Goal: Task Accomplishment & Management: Use online tool/utility

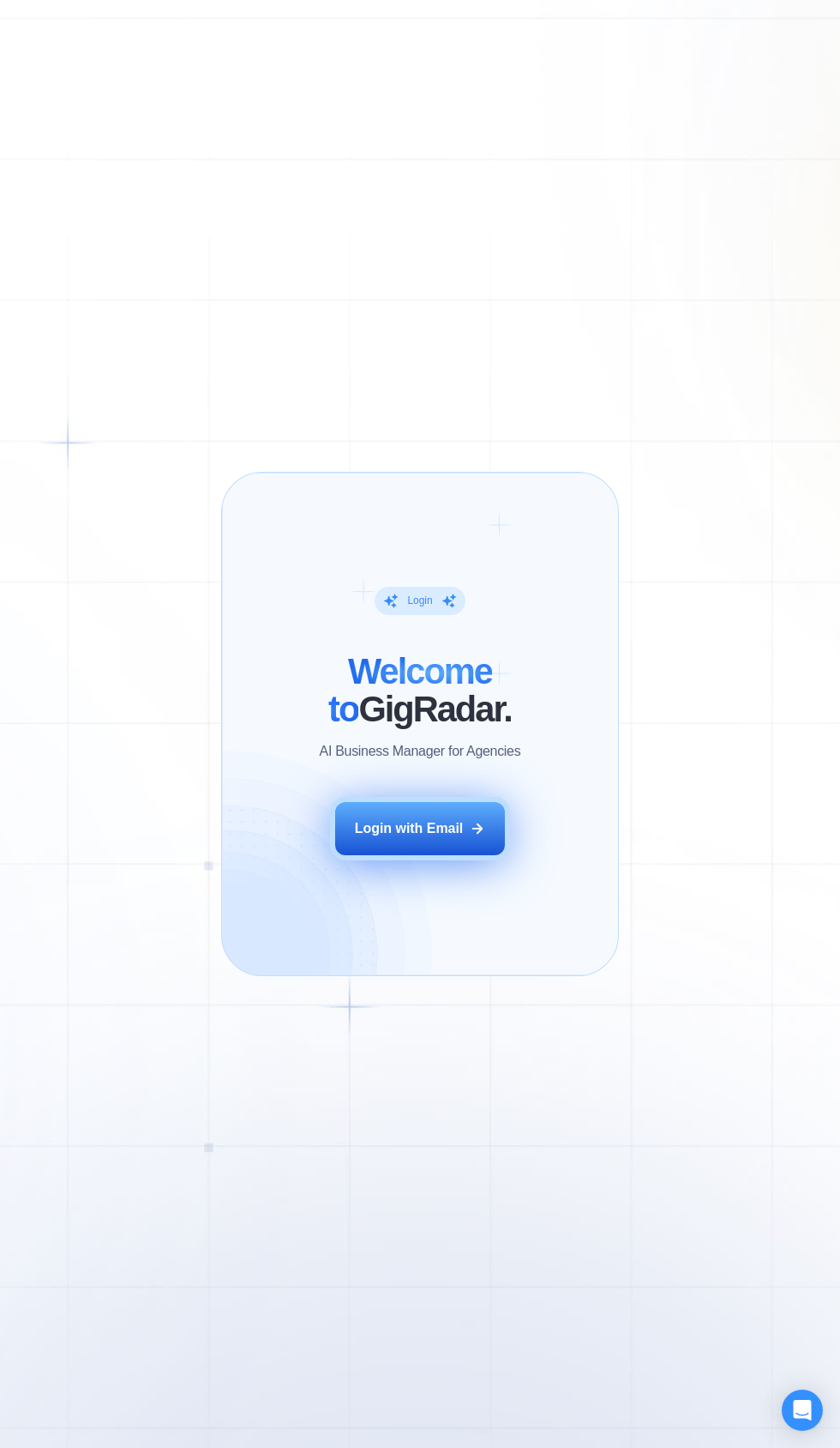
click at [473, 828] on icon at bounding box center [478, 828] width 10 height 10
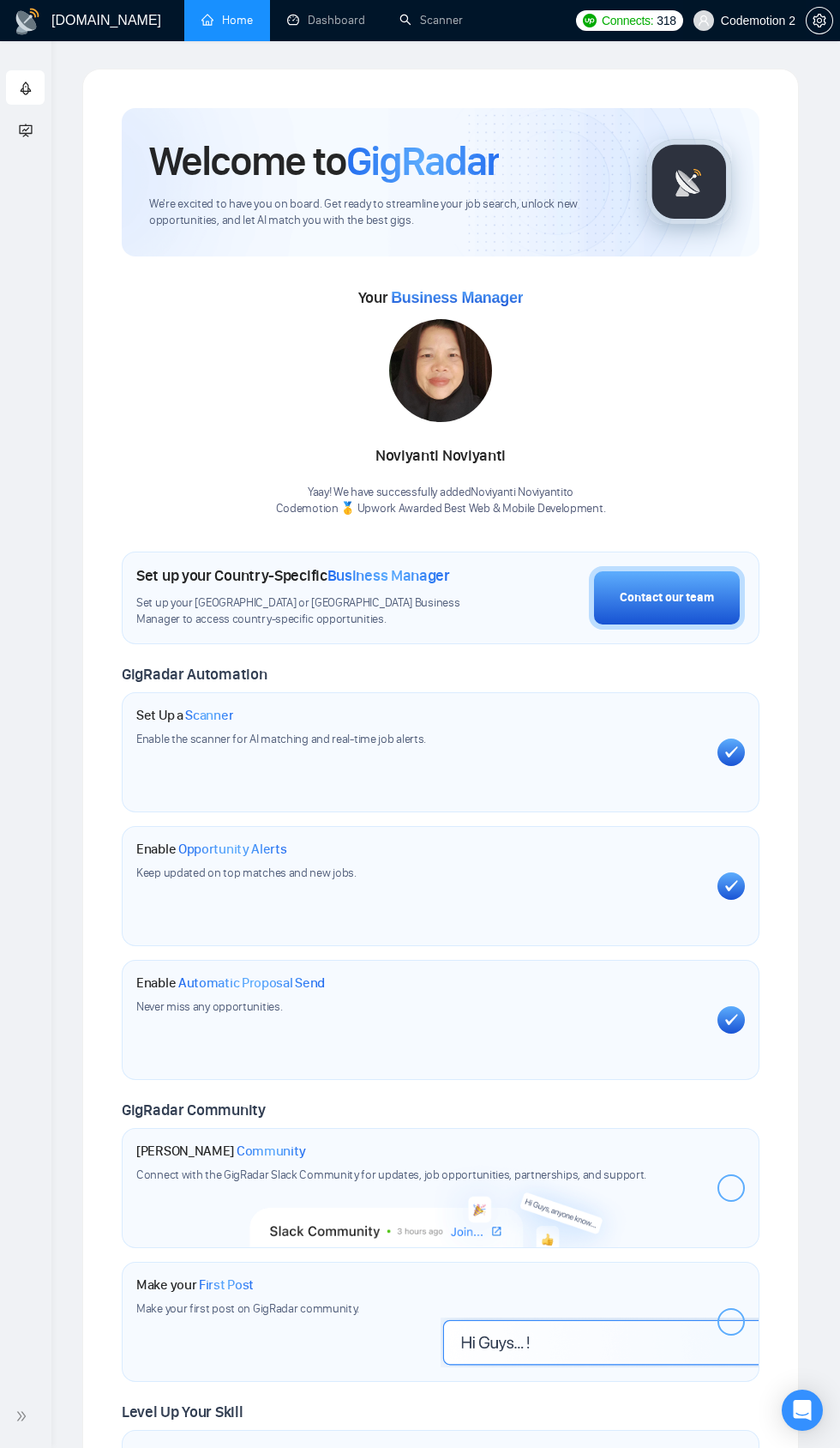
click at [776, 39] on span "Codemotion 2" at bounding box center [745, 21] width 123 height 55
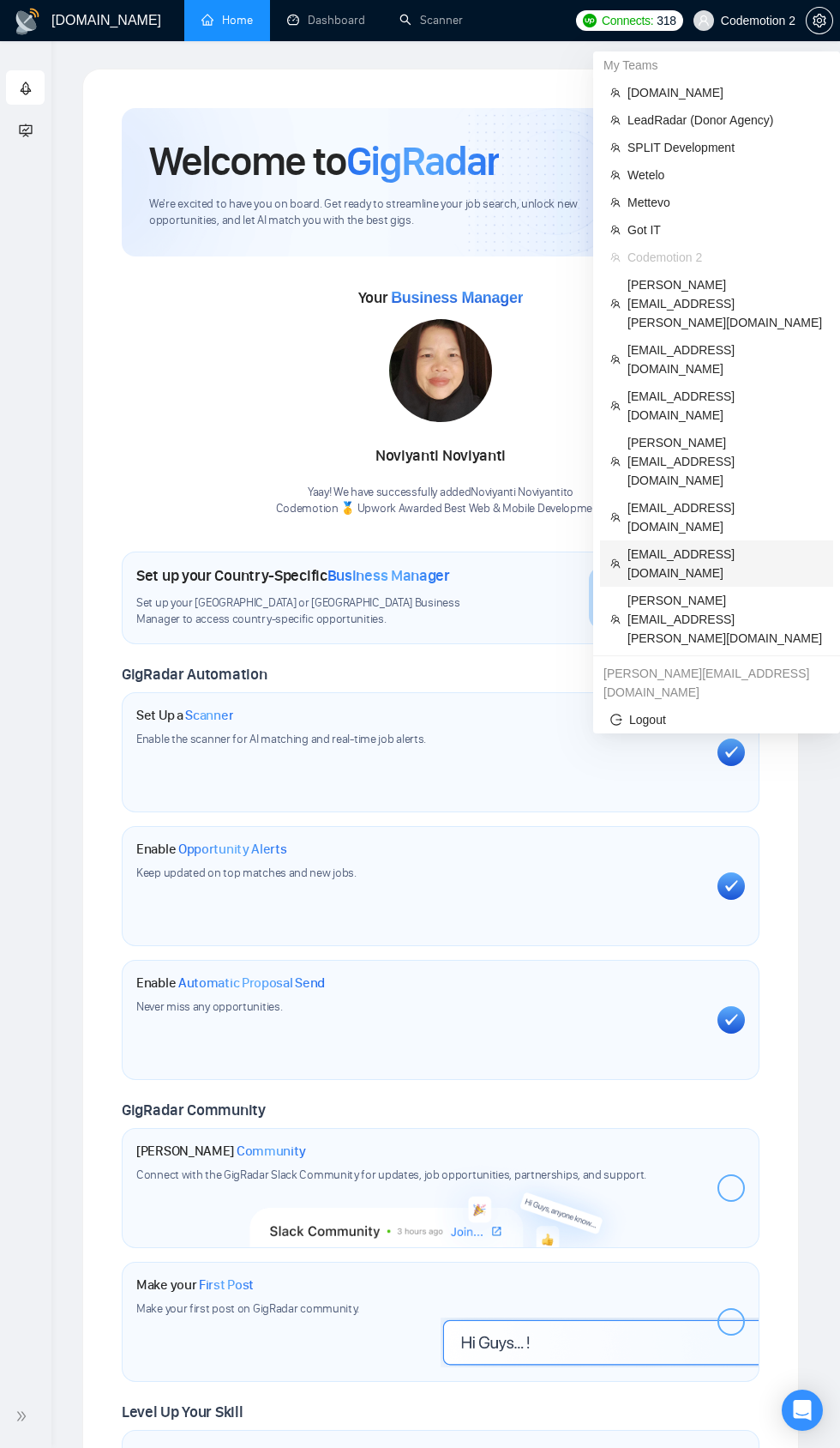
click at [693, 545] on span "info@lezzat.co.uk" at bounding box center [725, 564] width 195 height 38
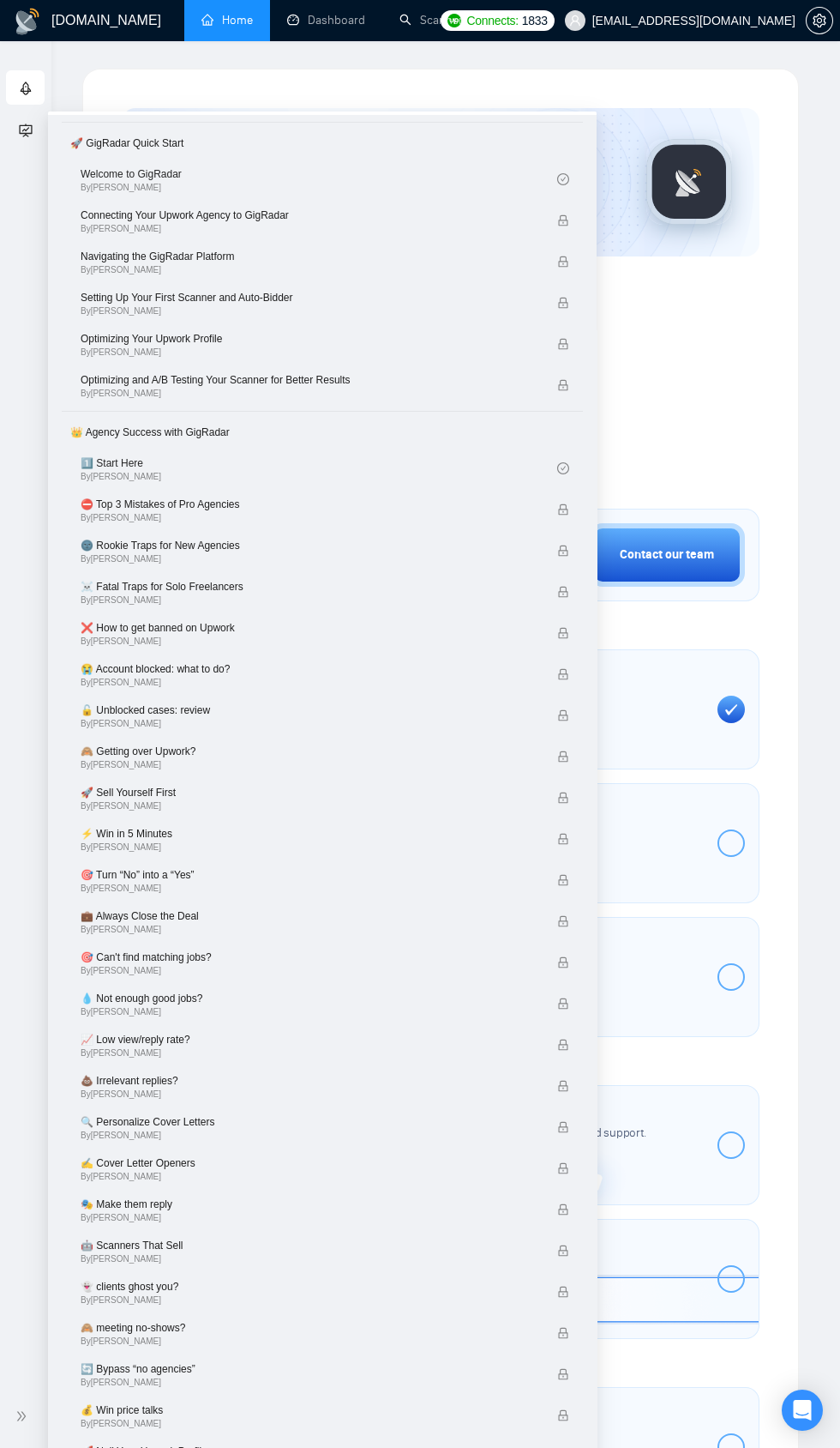
click at [90, 12] on h1 "GigRadar.io" at bounding box center [106, 20] width 110 height 41
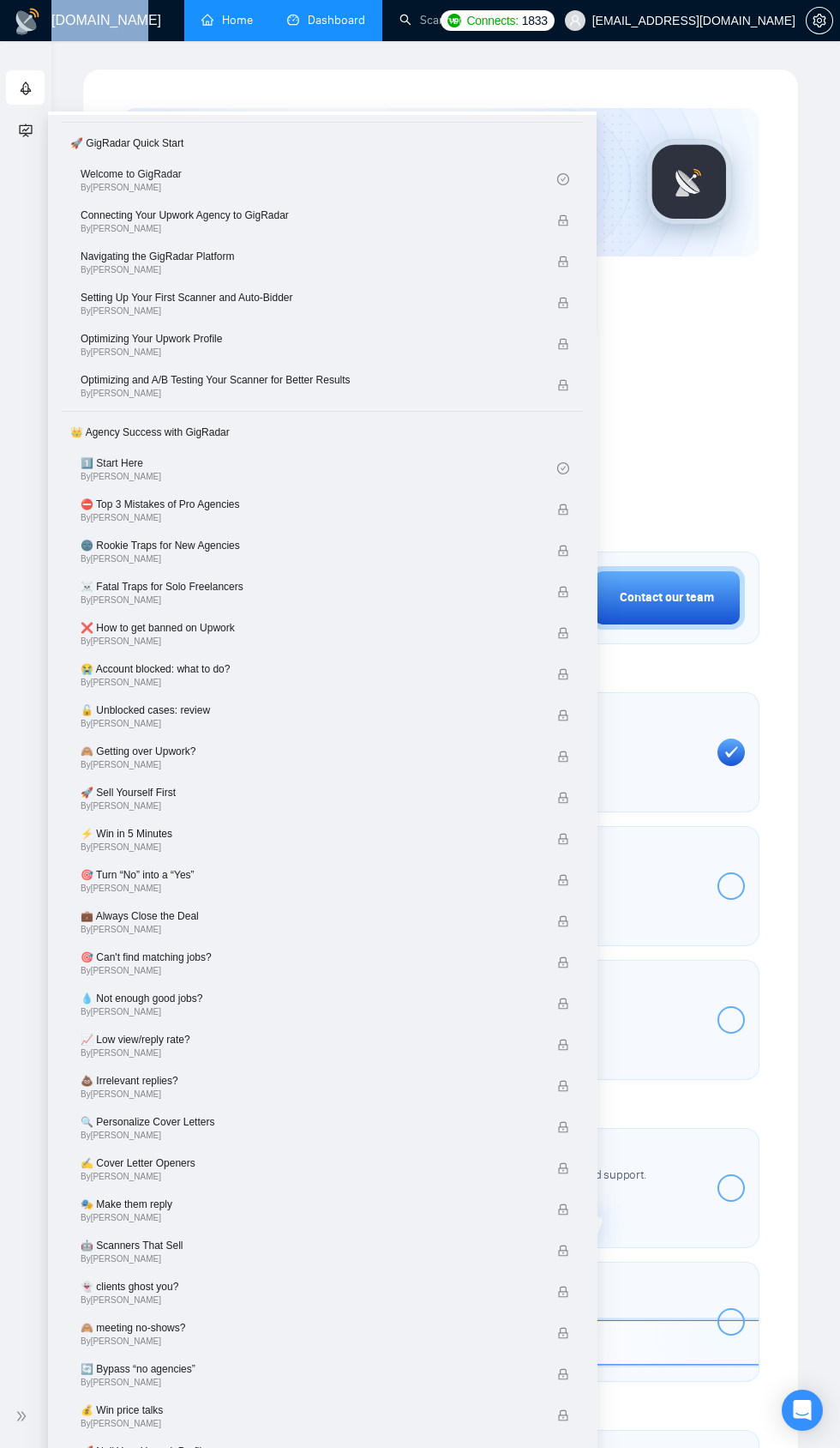
click at [323, 20] on link "Dashboard" at bounding box center [327, 20] width 78 height 14
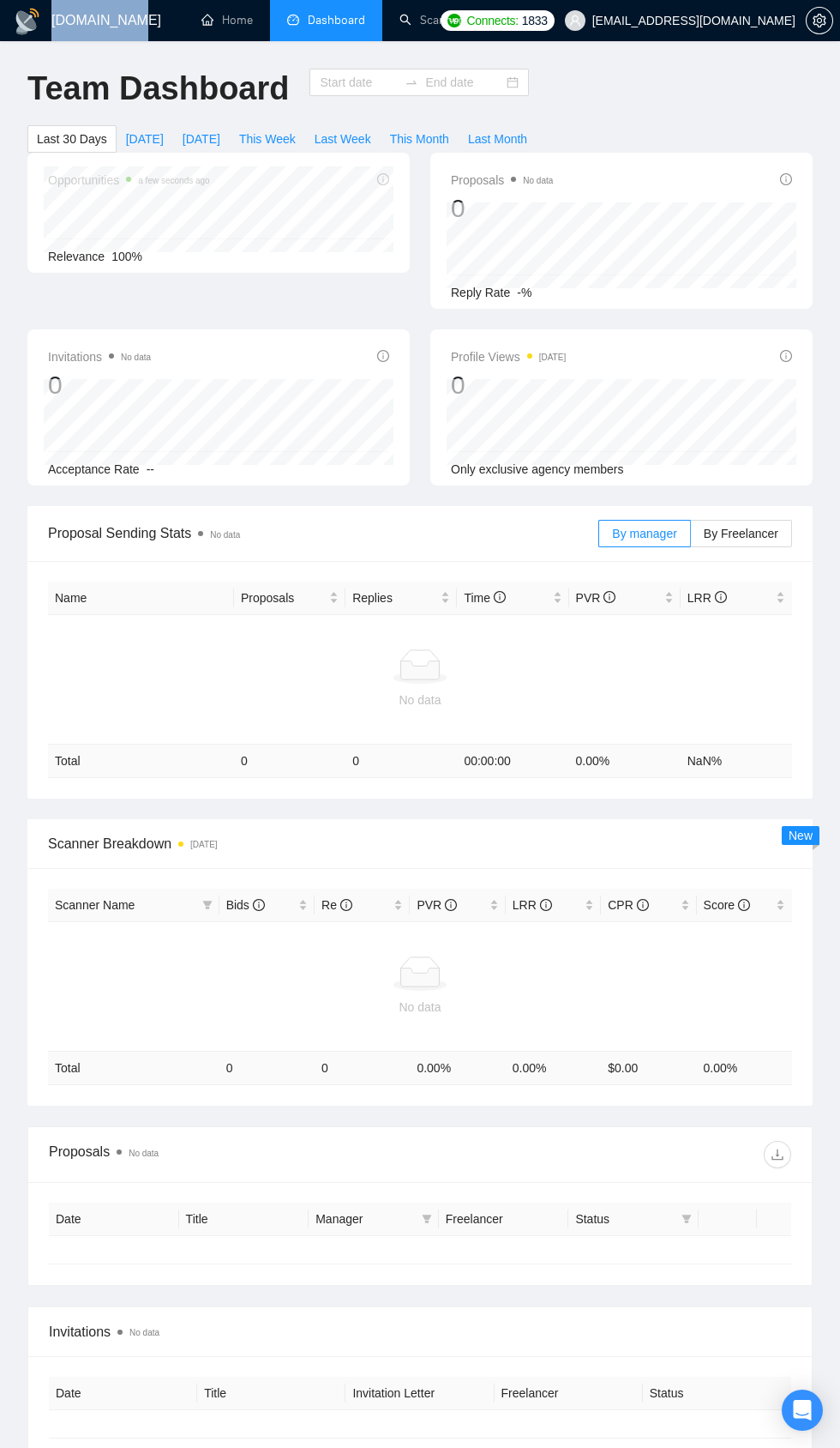
type input "2025-08-11"
type input "2025-09-10"
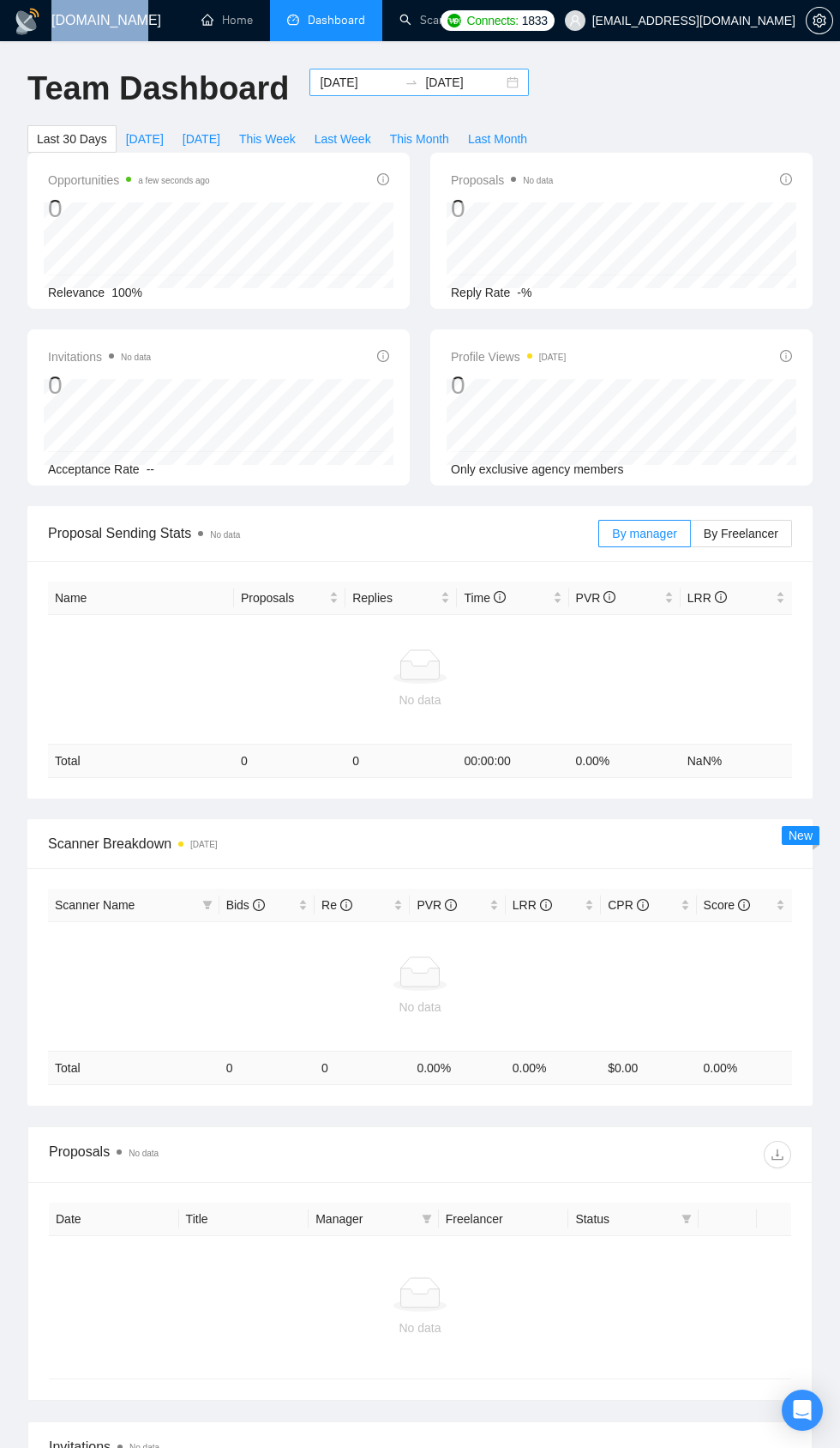
click at [345, 82] on input "2025-08-11" at bounding box center [359, 83] width 78 height 19
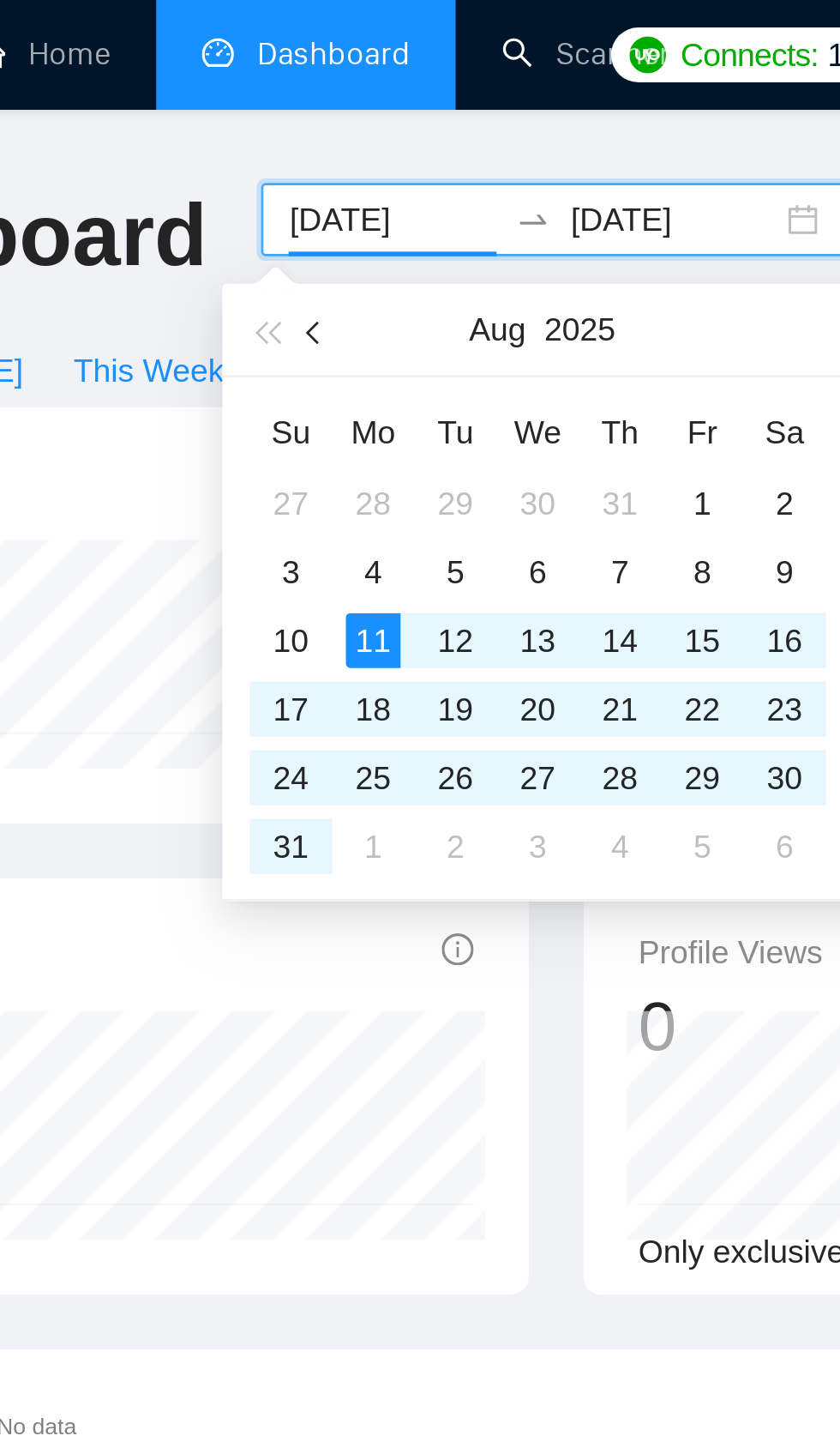
click at [330, 124] on span "button" at bounding box center [330, 124] width 9 height 9
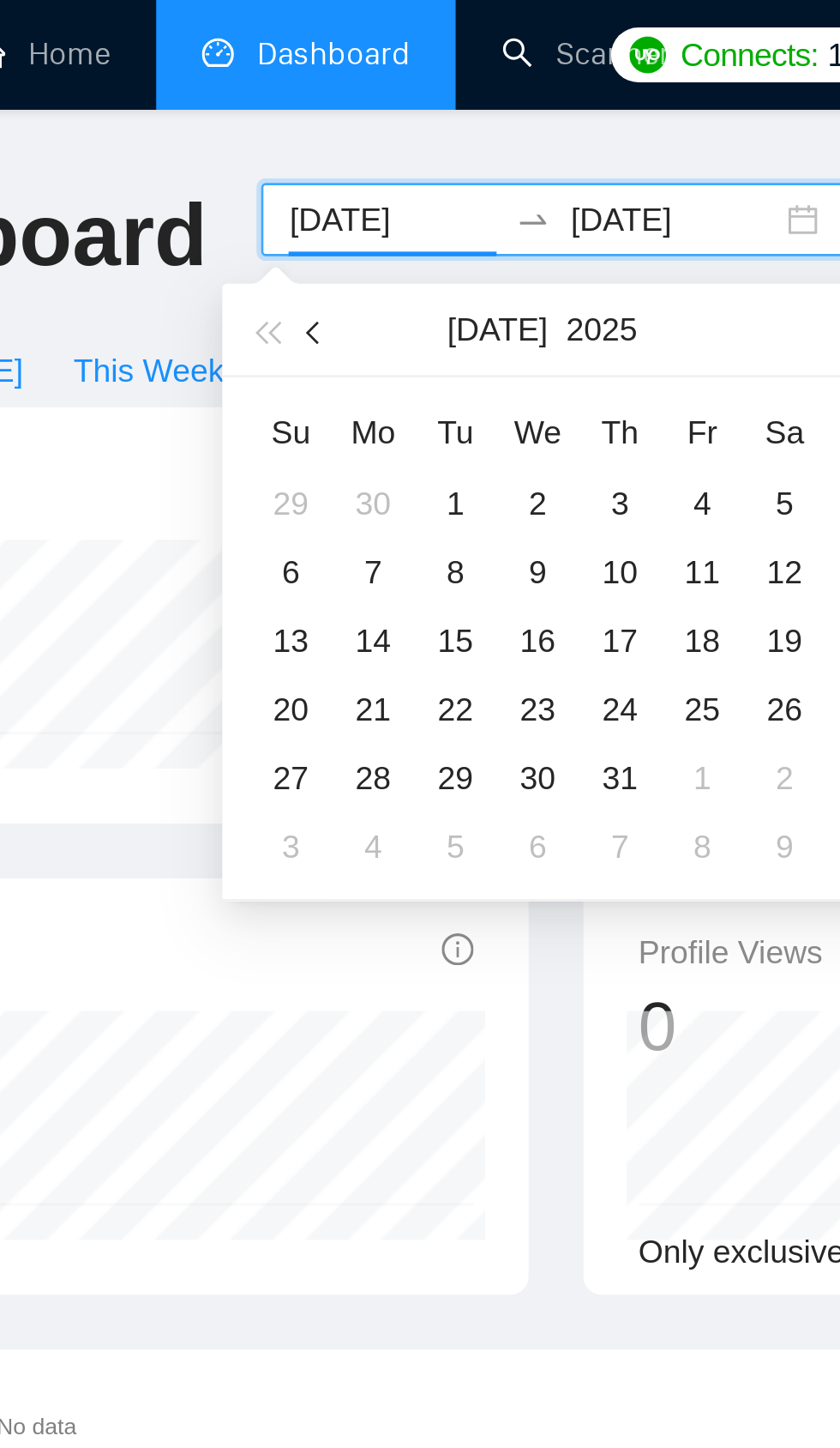
click at [330, 124] on span "button" at bounding box center [330, 124] width 9 height 9
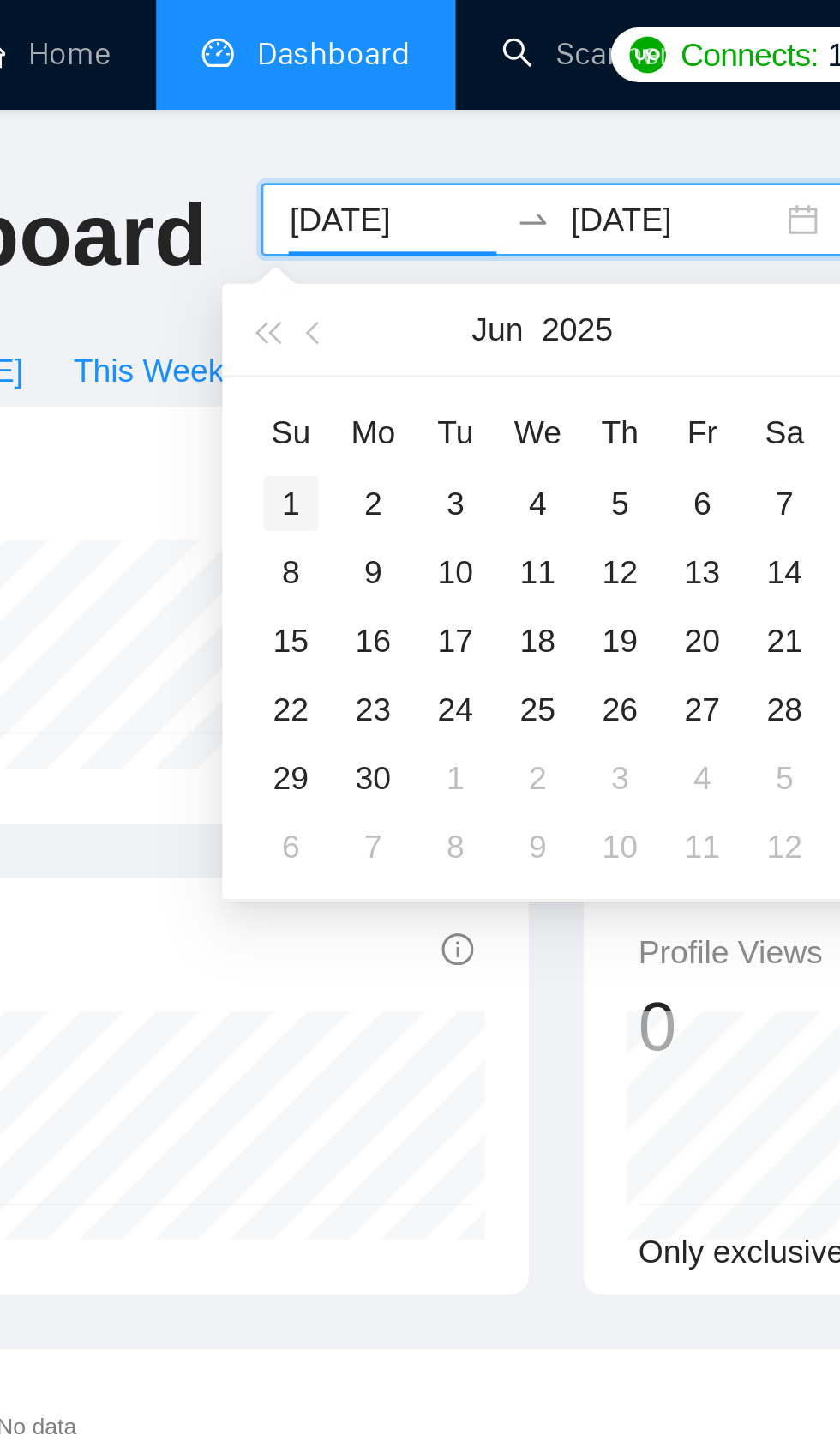
click at [326, 189] on div "1" at bounding box center [321, 189] width 21 height 21
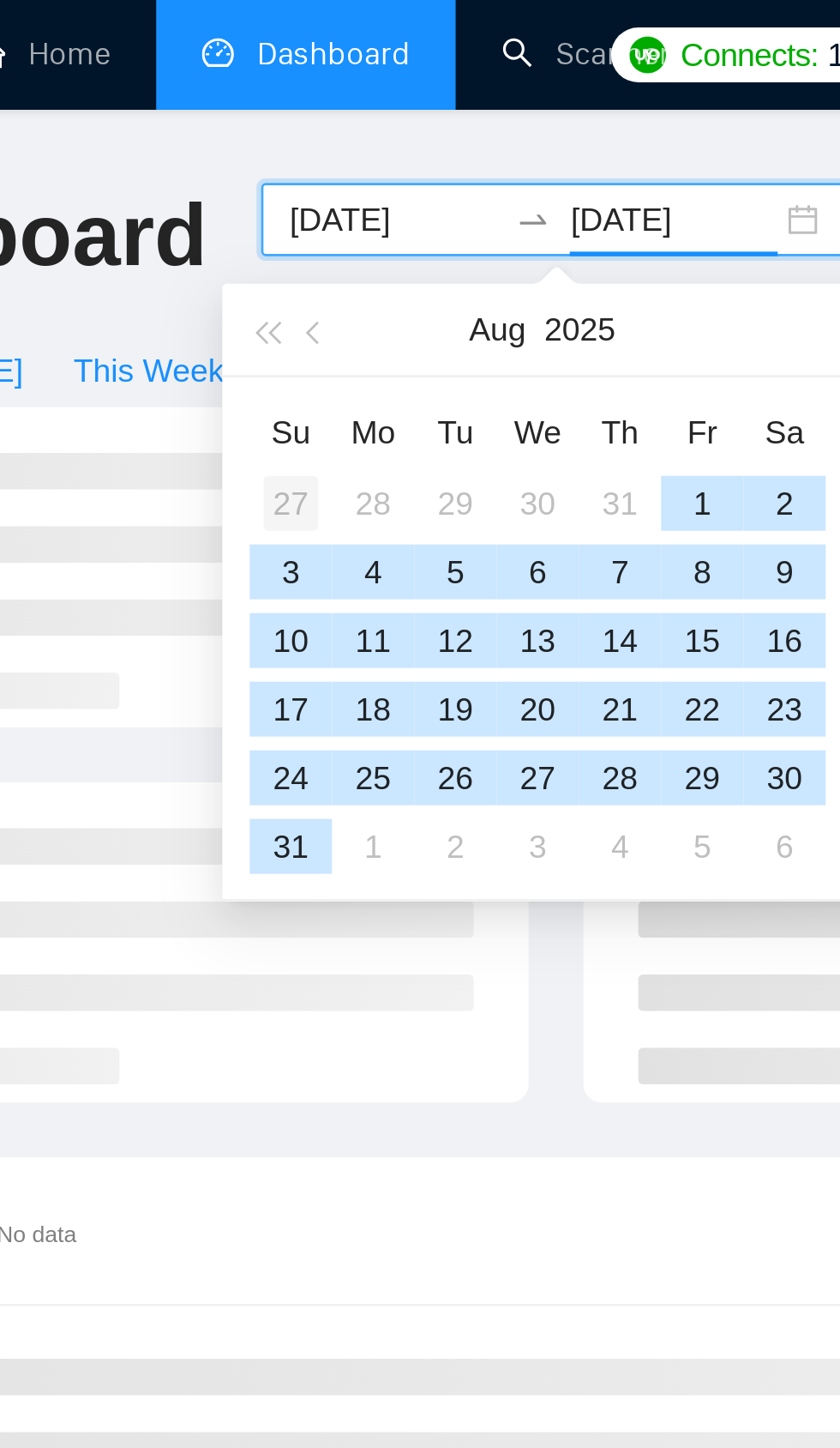
type input "2025-06-01"
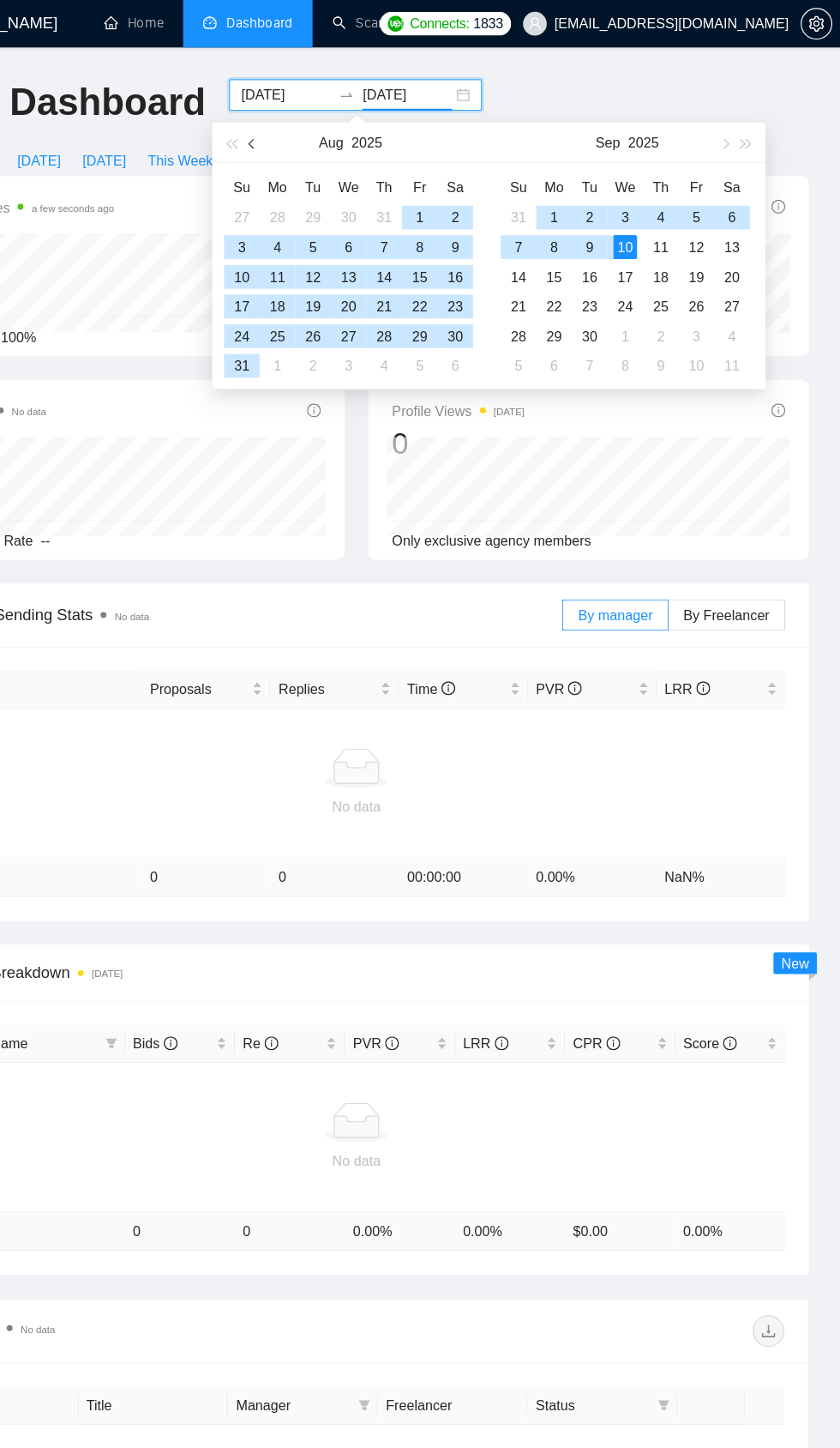
click at [322, 121] on button "button" at bounding box center [330, 124] width 19 height 34
click at [330, 124] on span "button" at bounding box center [330, 124] width 9 height 9
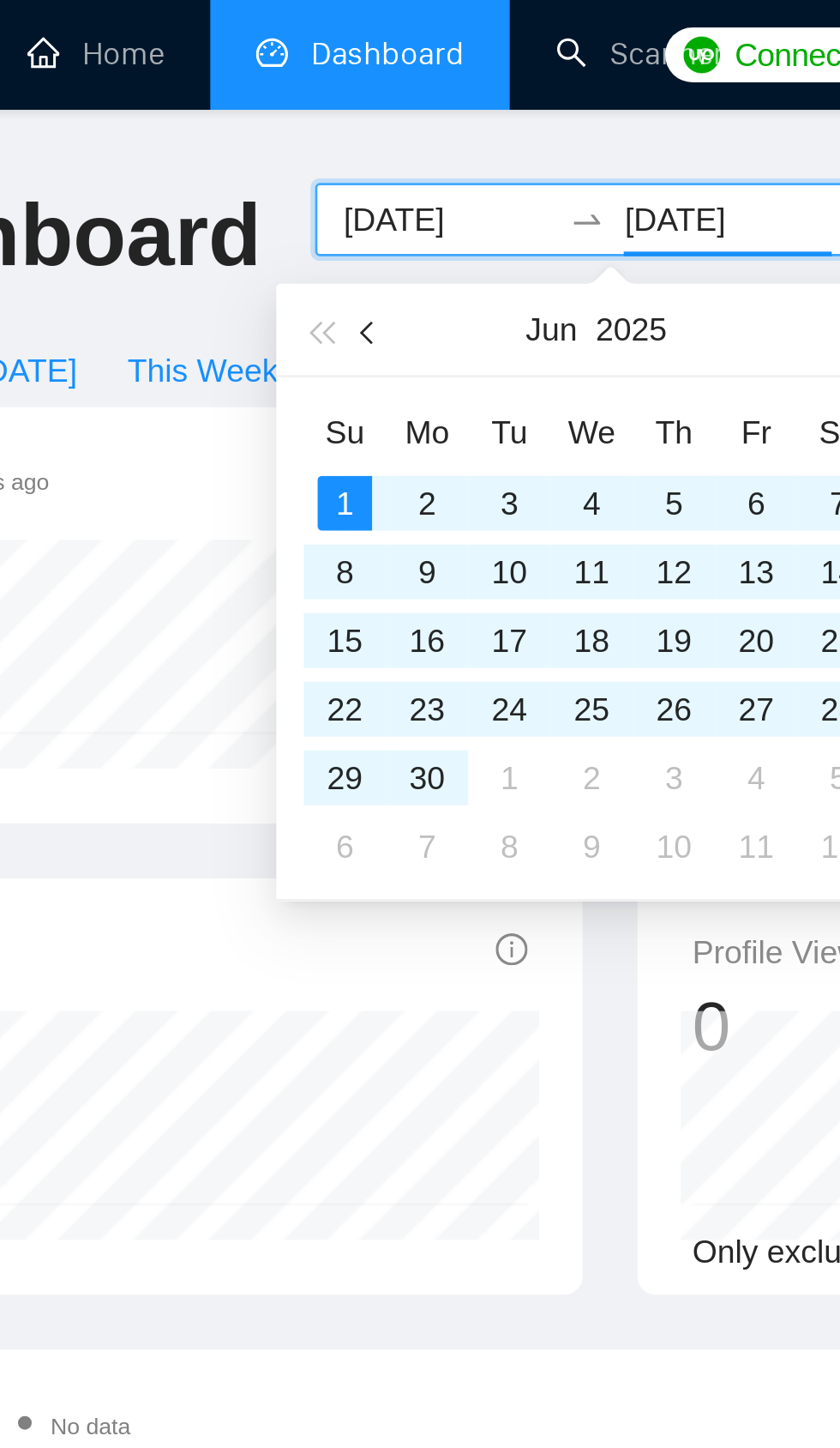
click at [328, 123] on span "button" at bounding box center [330, 124] width 9 height 9
click at [330, 124] on span "button" at bounding box center [330, 124] width 9 height 9
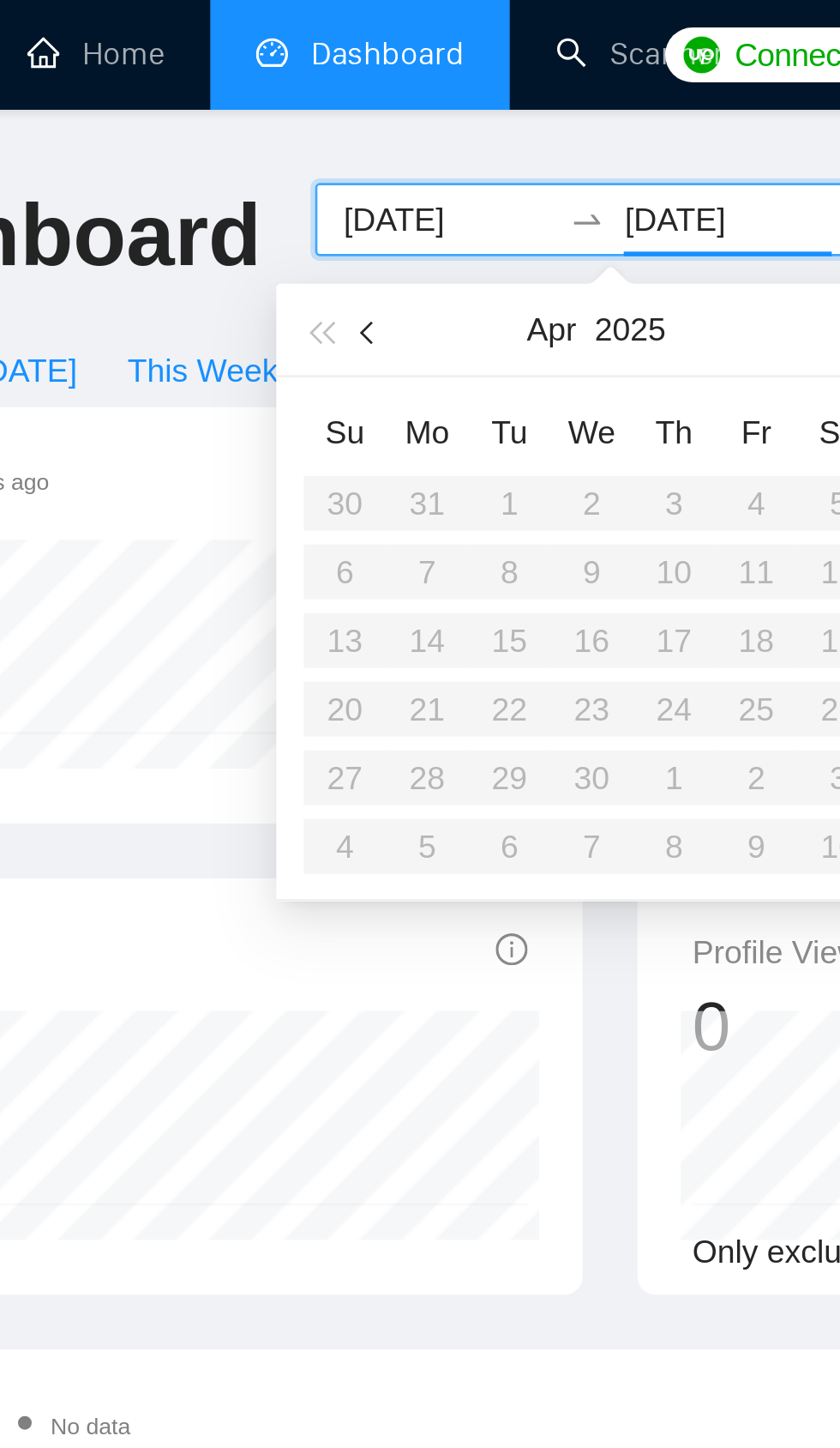
click at [330, 124] on span "button" at bounding box center [330, 124] width 9 height 9
click at [326, 116] on button "button" at bounding box center [330, 124] width 19 height 34
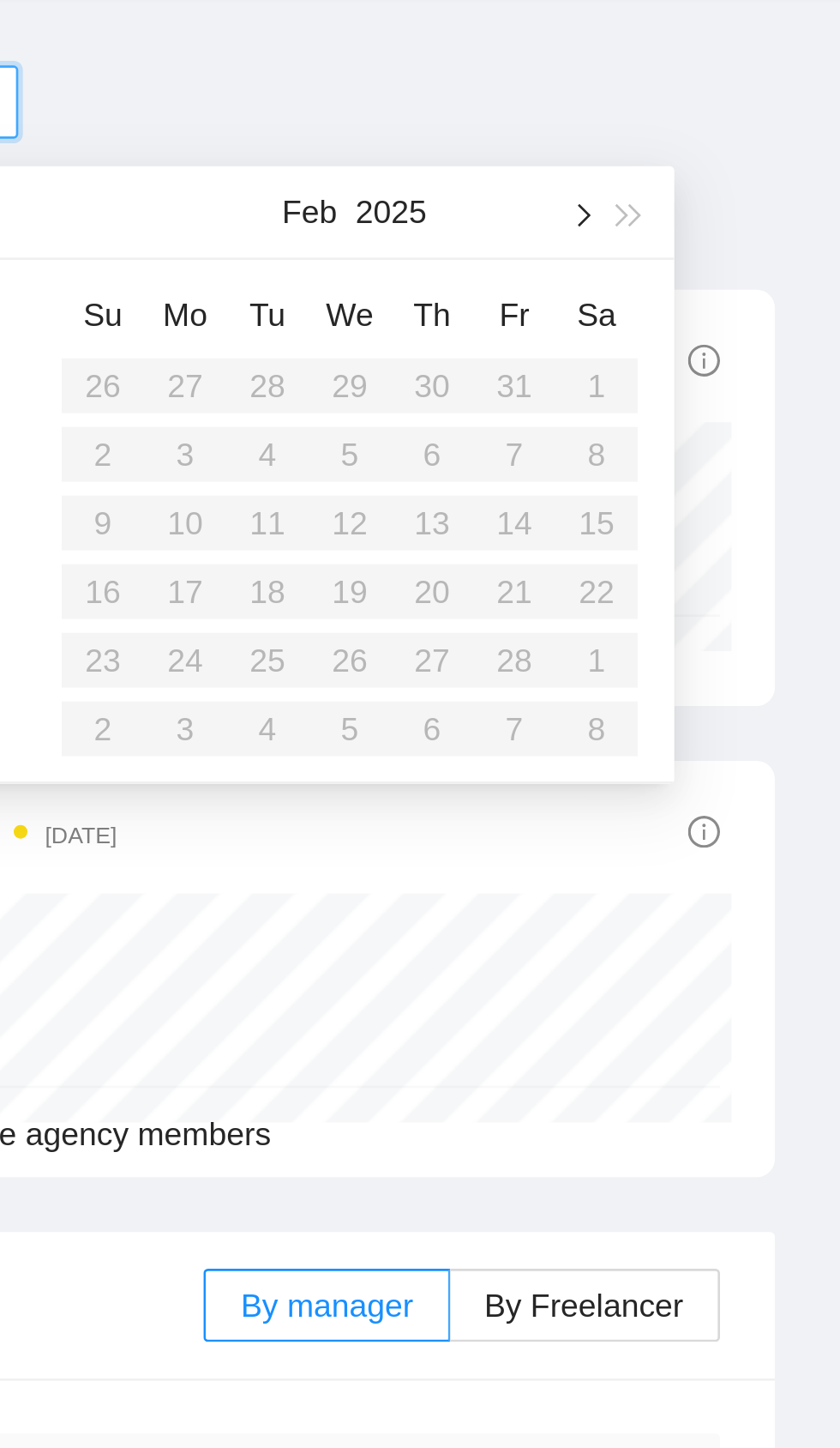
click at [739, 124] on span "button" at bounding box center [739, 124] width 9 height 9
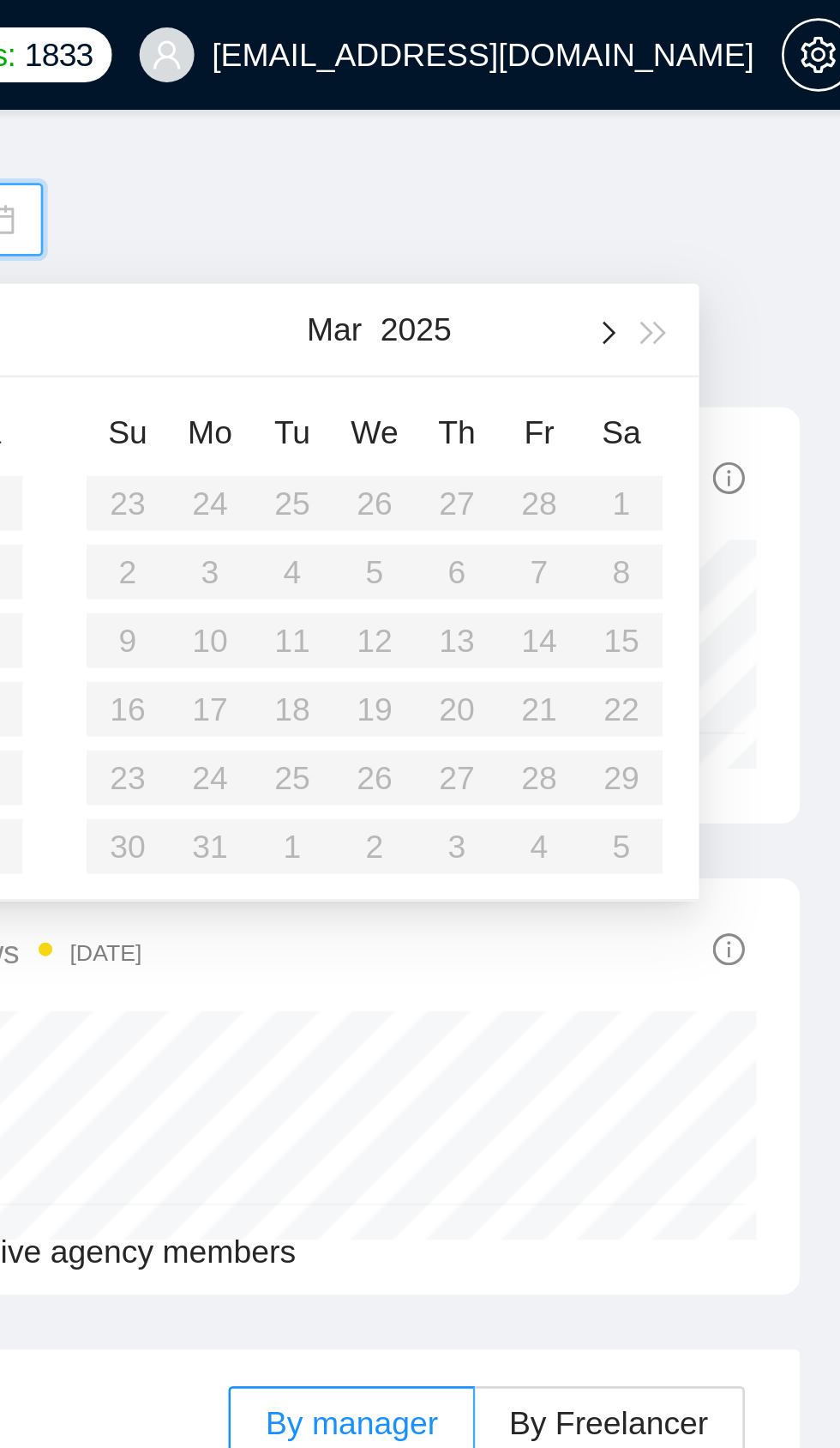
click at [739, 124] on span "button" at bounding box center [739, 124] width 9 height 9
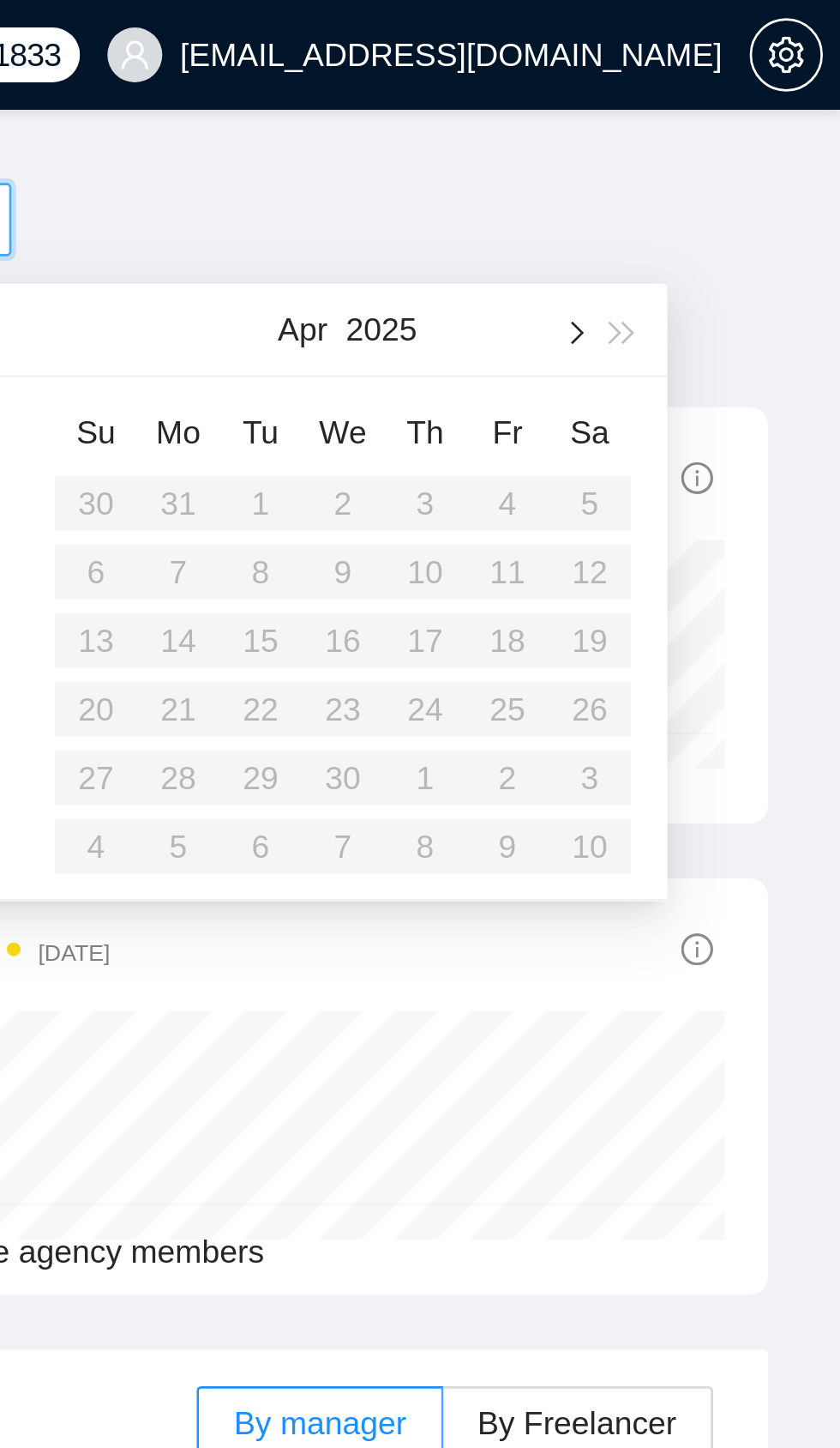
click at [738, 123] on span "button" at bounding box center [739, 124] width 9 height 9
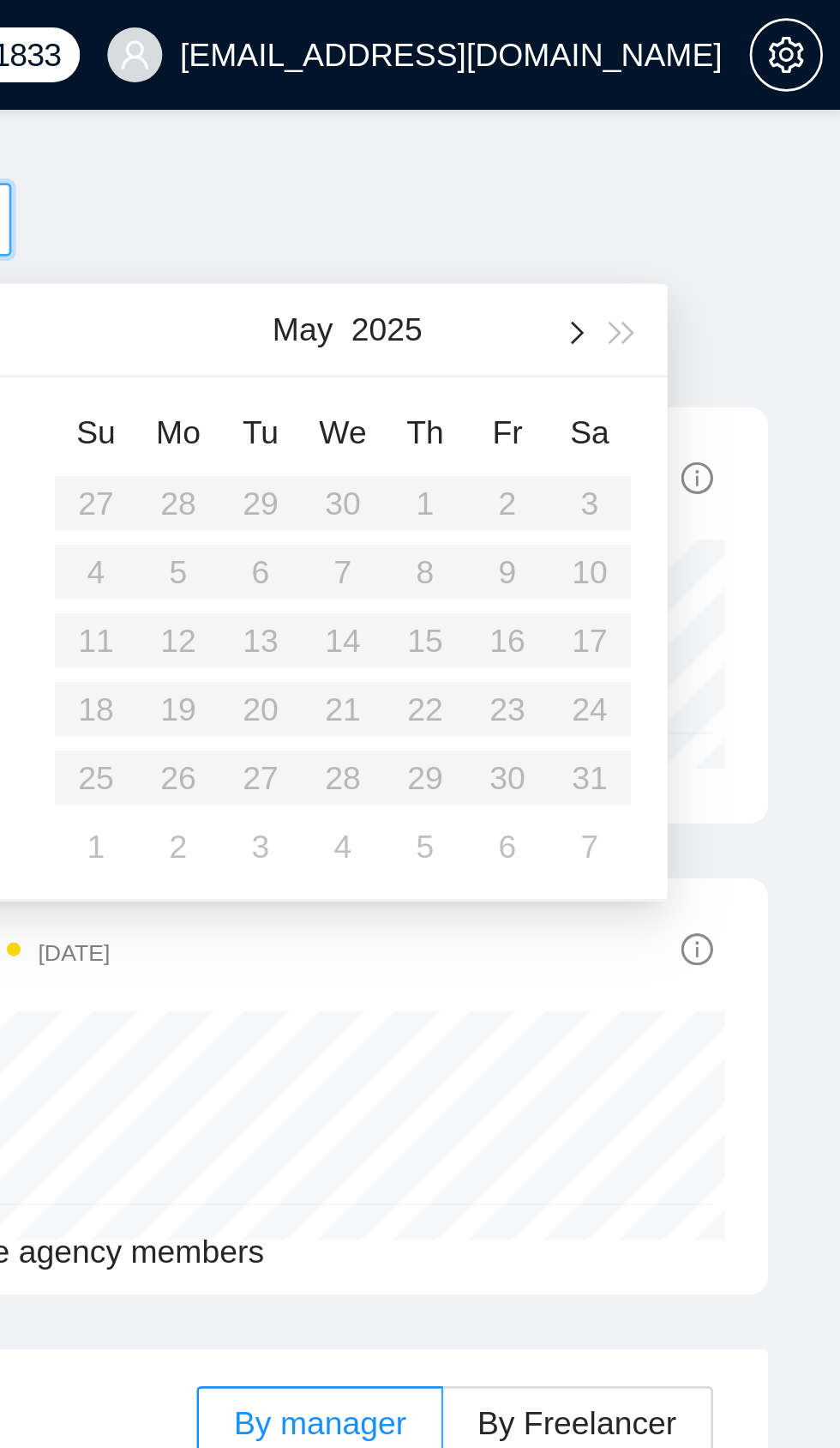
click at [731, 125] on button "button" at bounding box center [739, 124] width 19 height 34
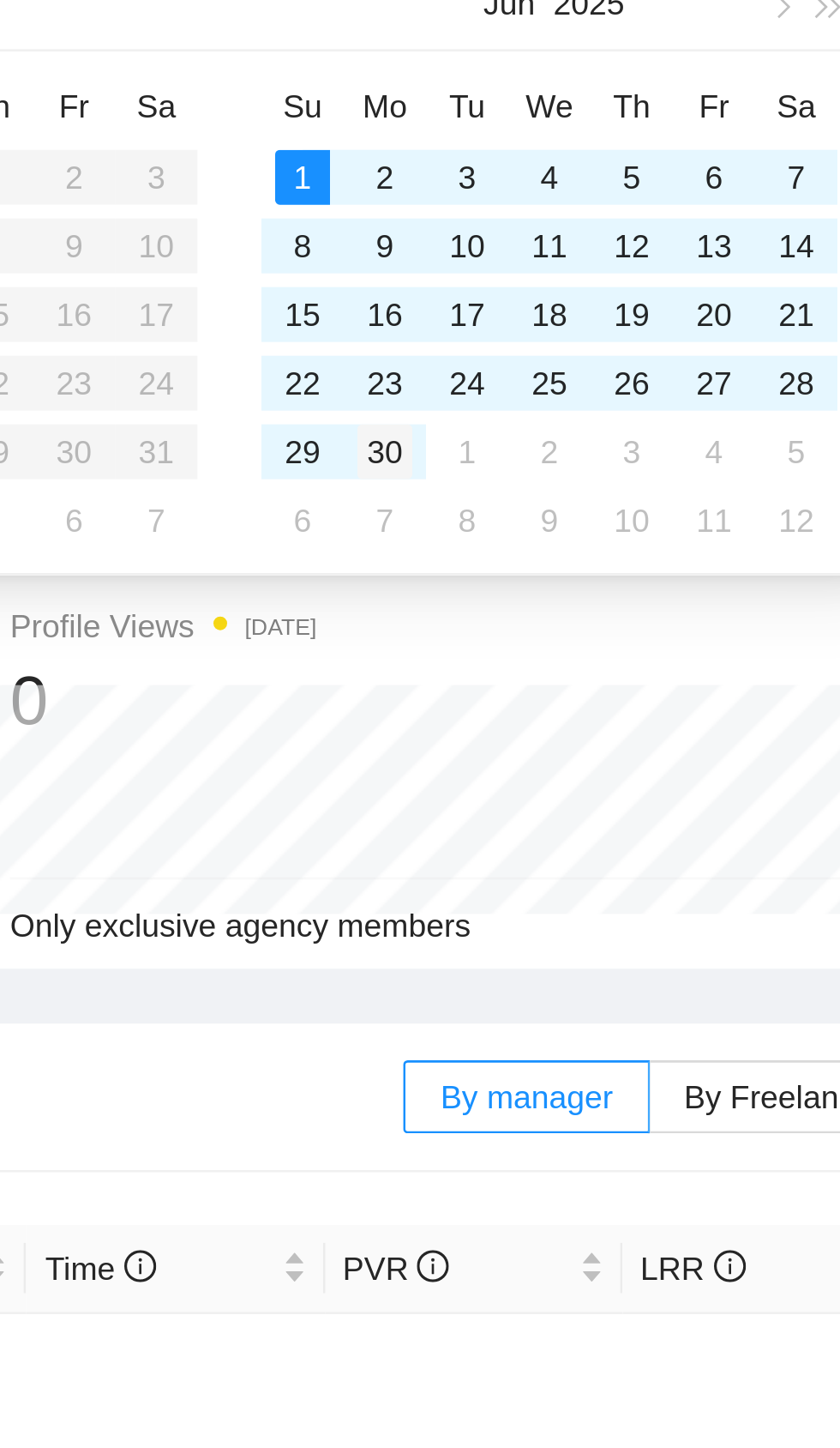
click at [596, 292] on div "30" at bounding box center [592, 292] width 21 height 21
type input "2025-06-30"
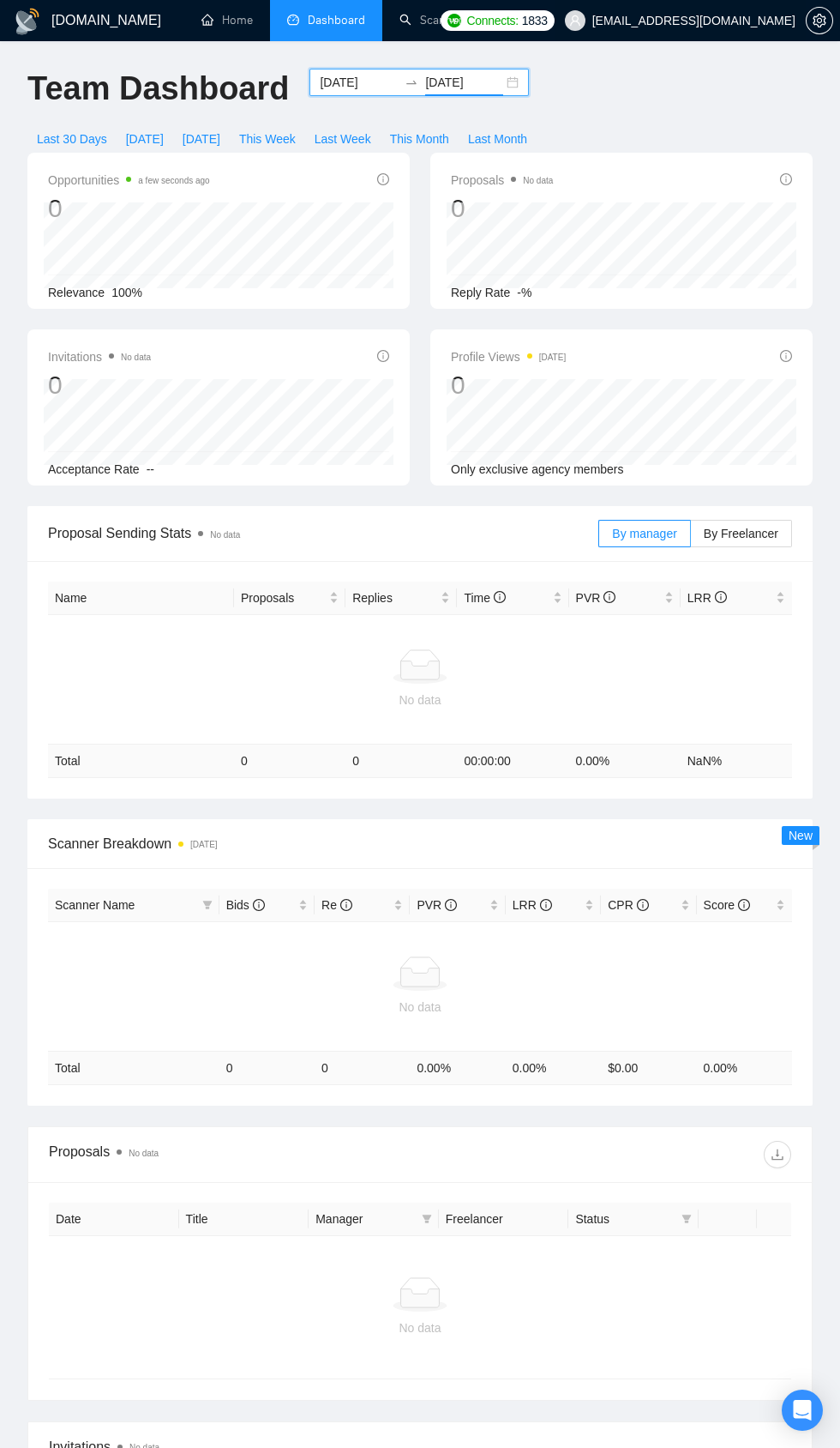
click at [784, 4] on span "info@lezzat.co.uk" at bounding box center [681, 21] width 251 height 55
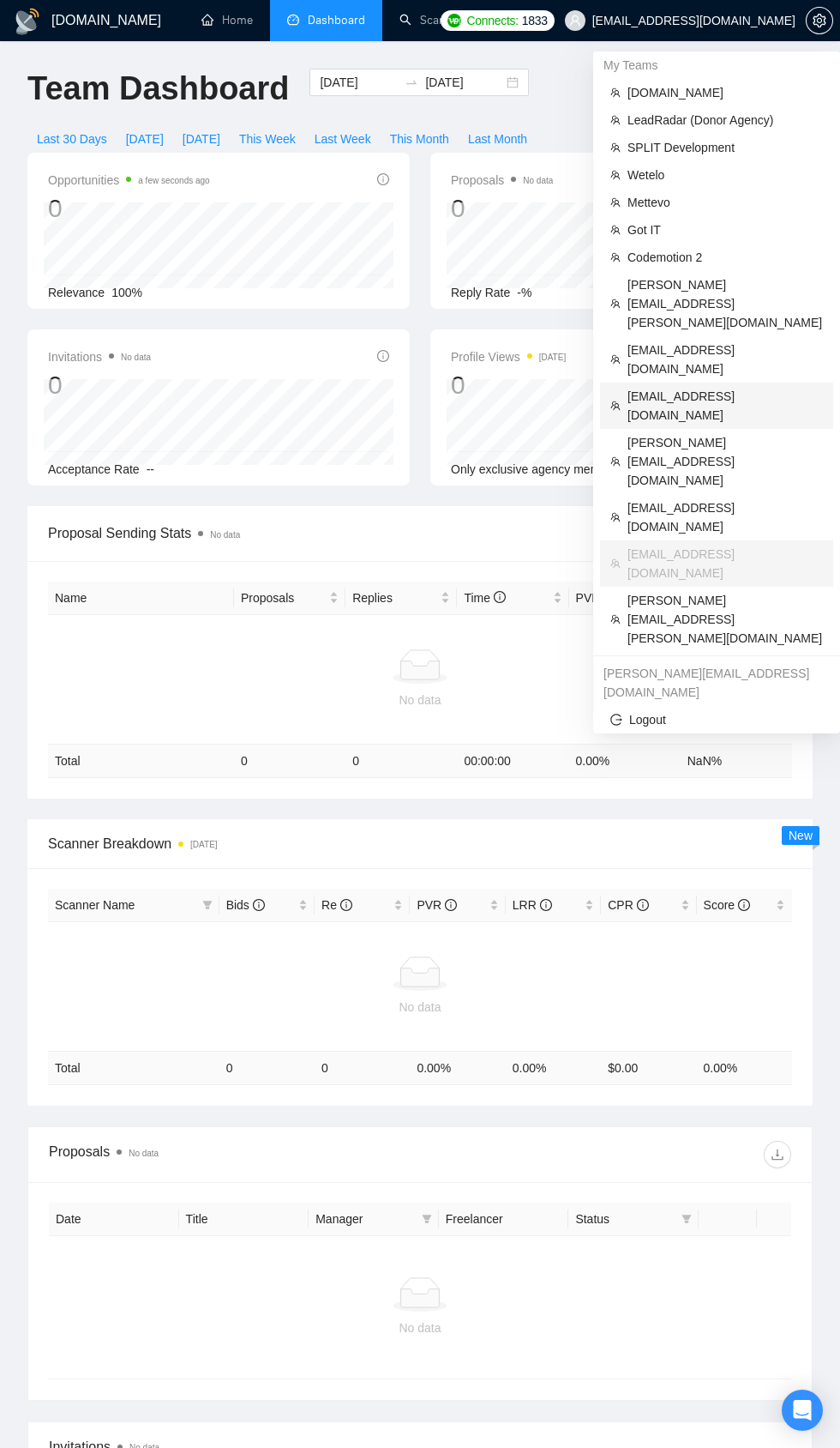
click at [708, 387] on span "guunske@gmail.com" at bounding box center [725, 406] width 195 height 38
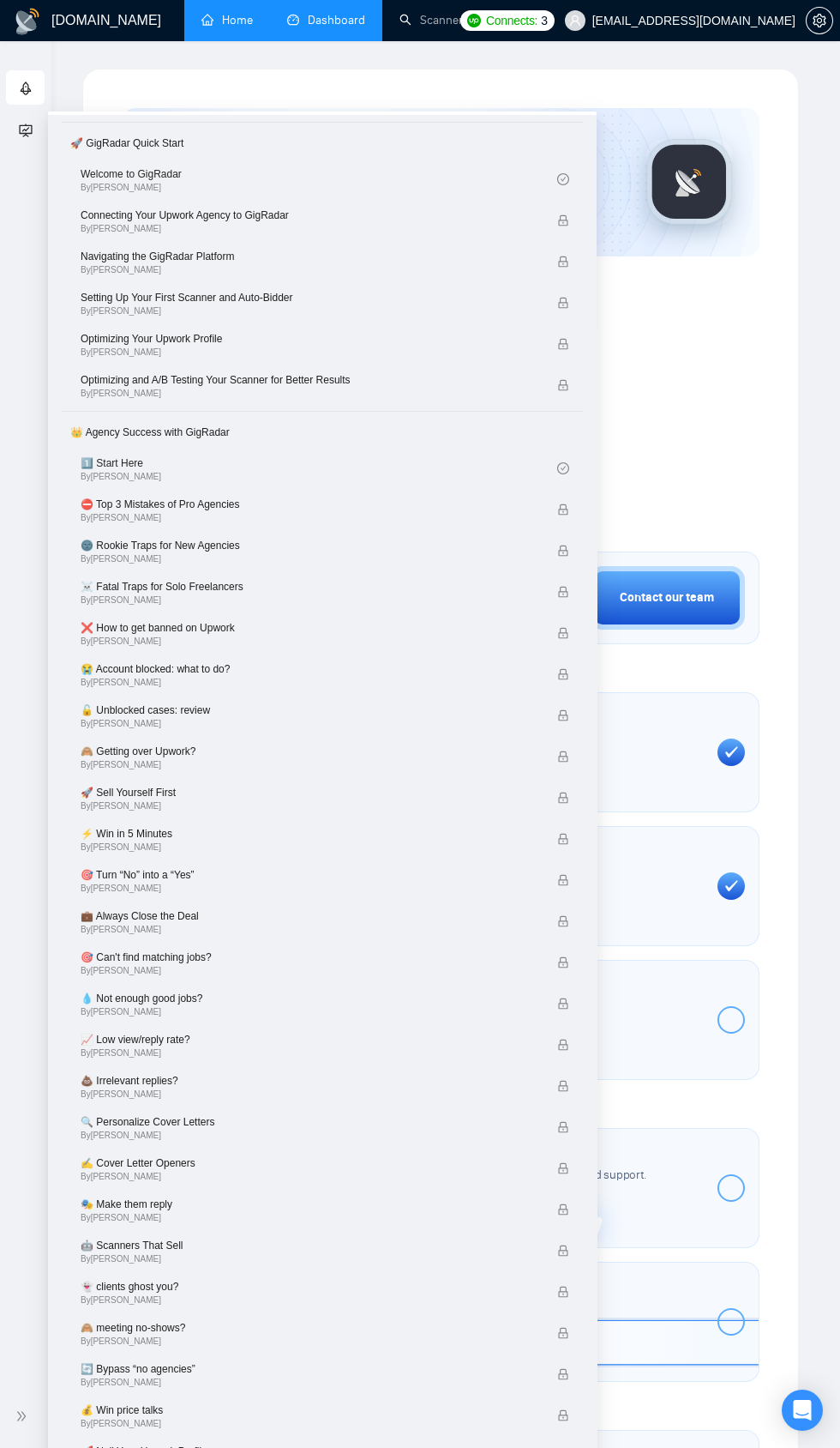
click at [691, 39] on span "guunske@gmail.com" at bounding box center [681, 21] width 251 height 55
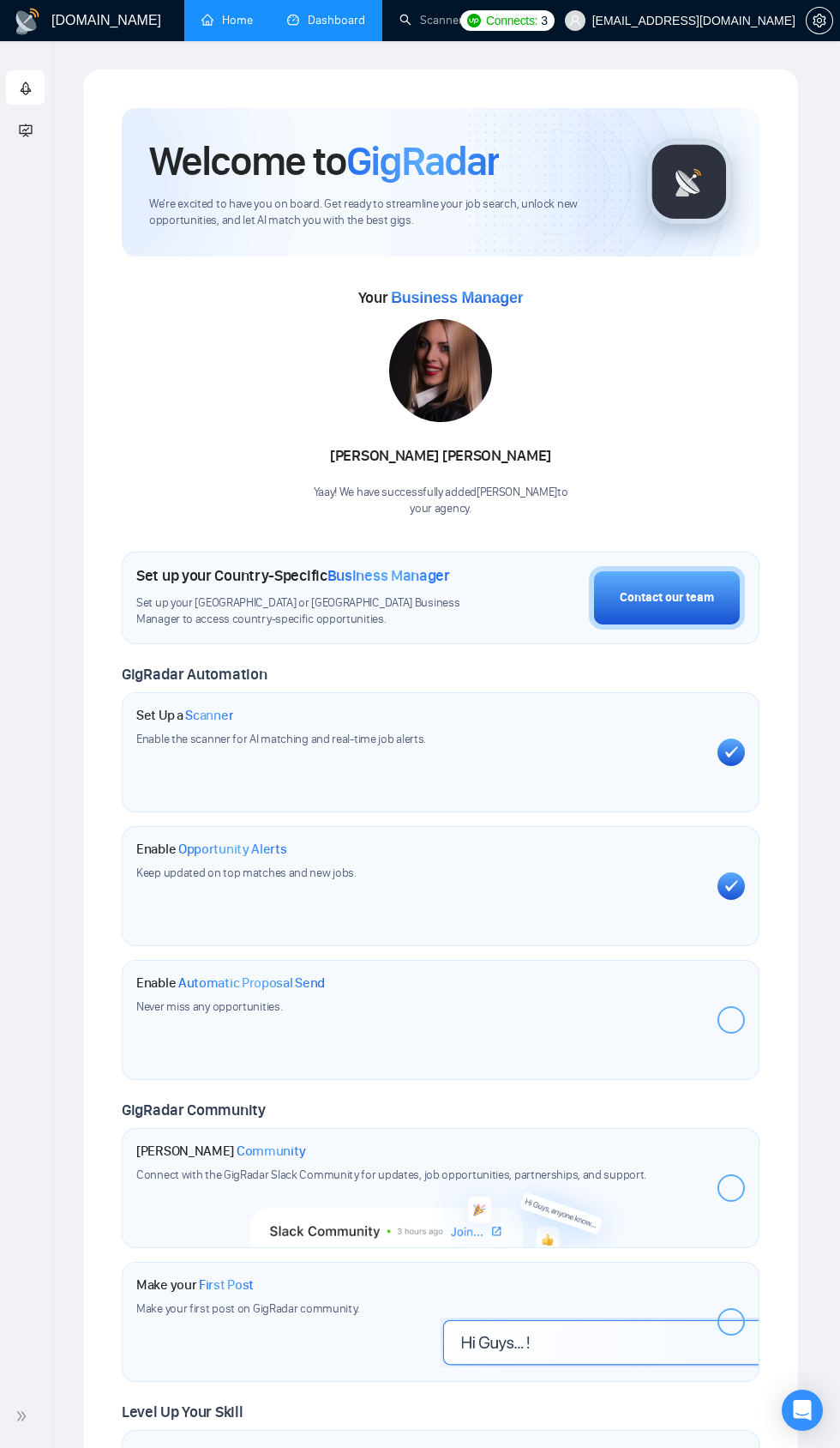
click at [323, 16] on link "Dashboard" at bounding box center [327, 20] width 78 height 14
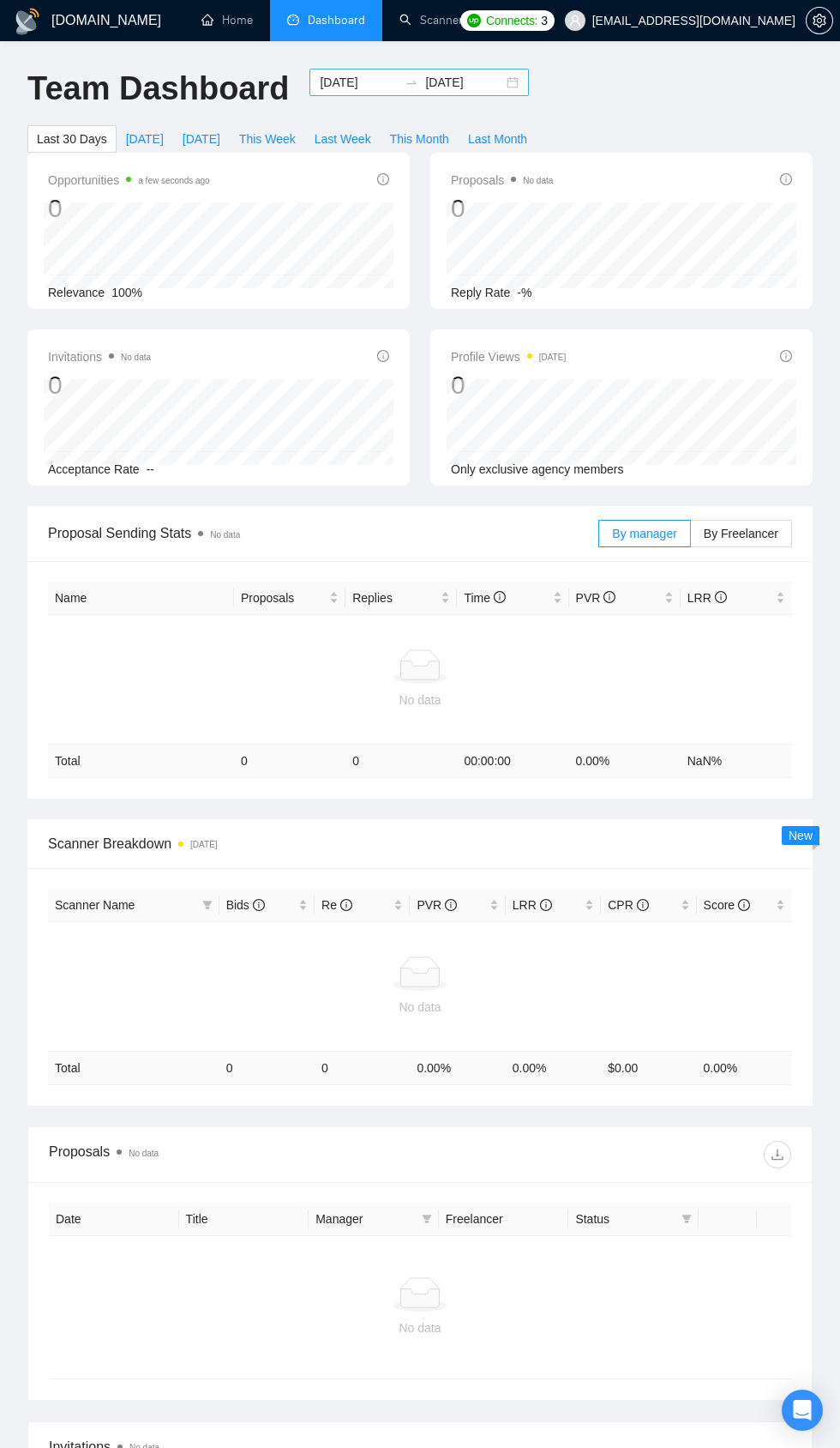
click at [339, 82] on input "2025-08-11" at bounding box center [359, 83] width 78 height 19
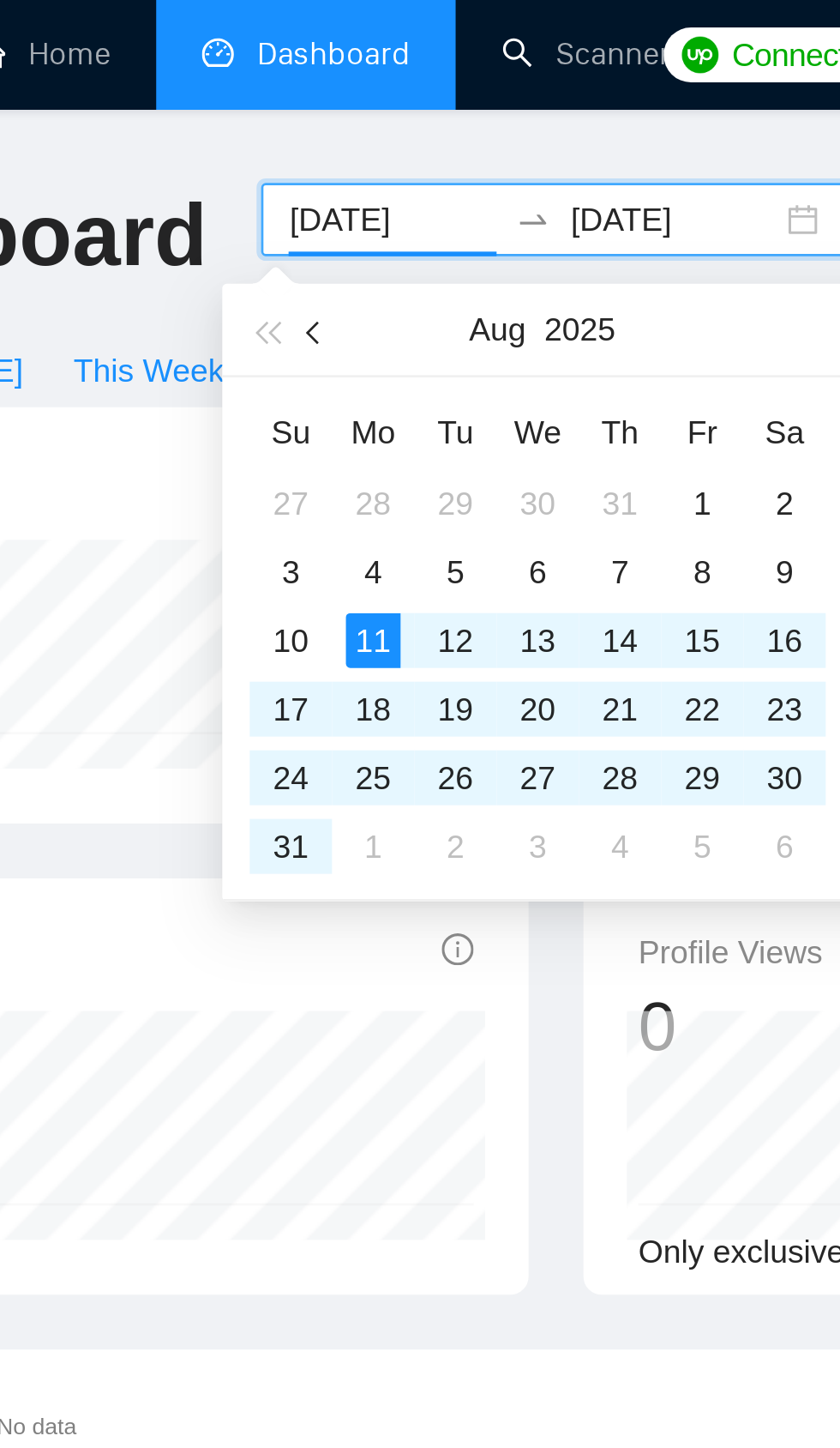
click at [334, 124] on span "button" at bounding box center [330, 124] width 9 height 9
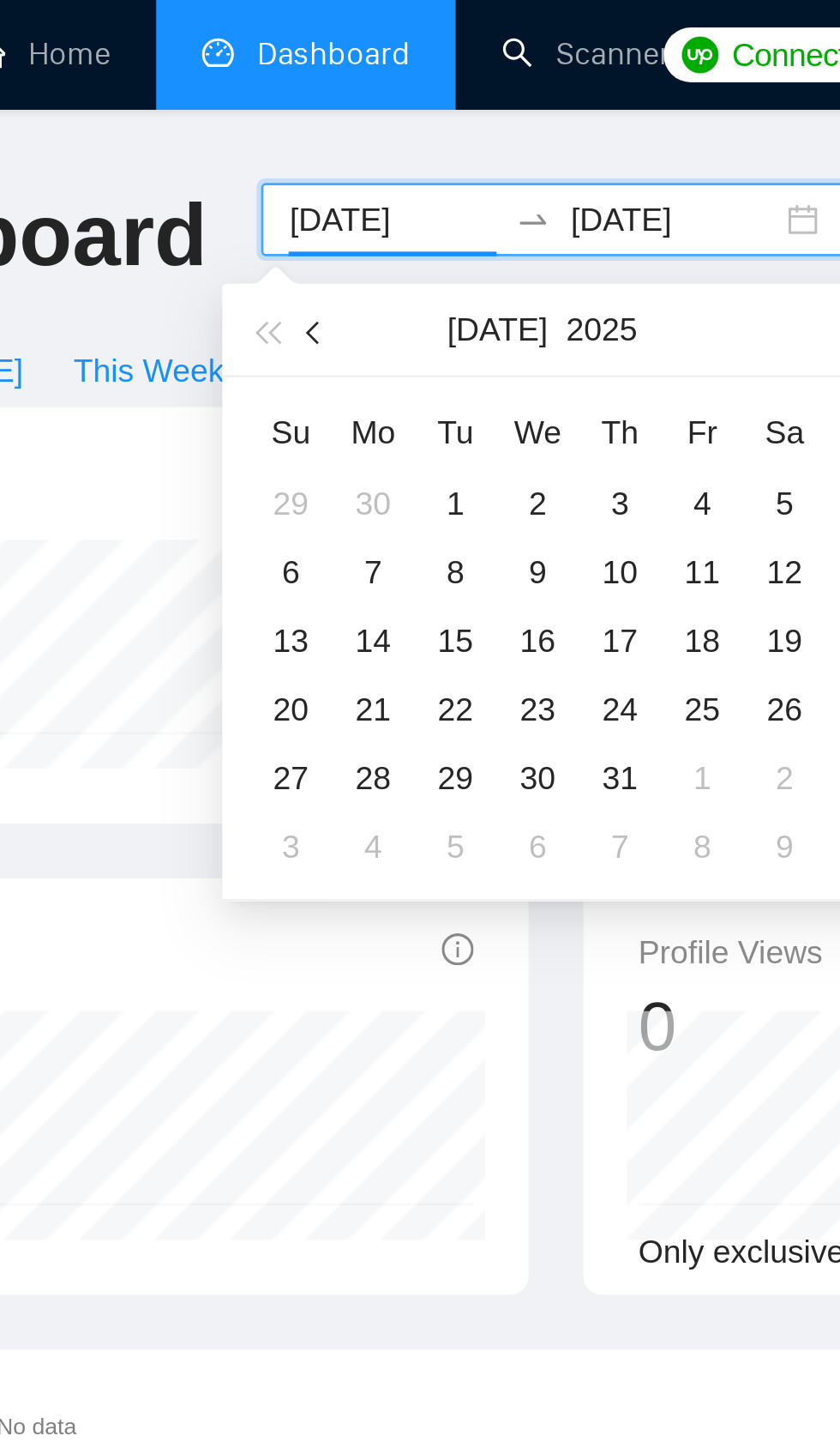
click at [330, 124] on span "button" at bounding box center [330, 124] width 9 height 9
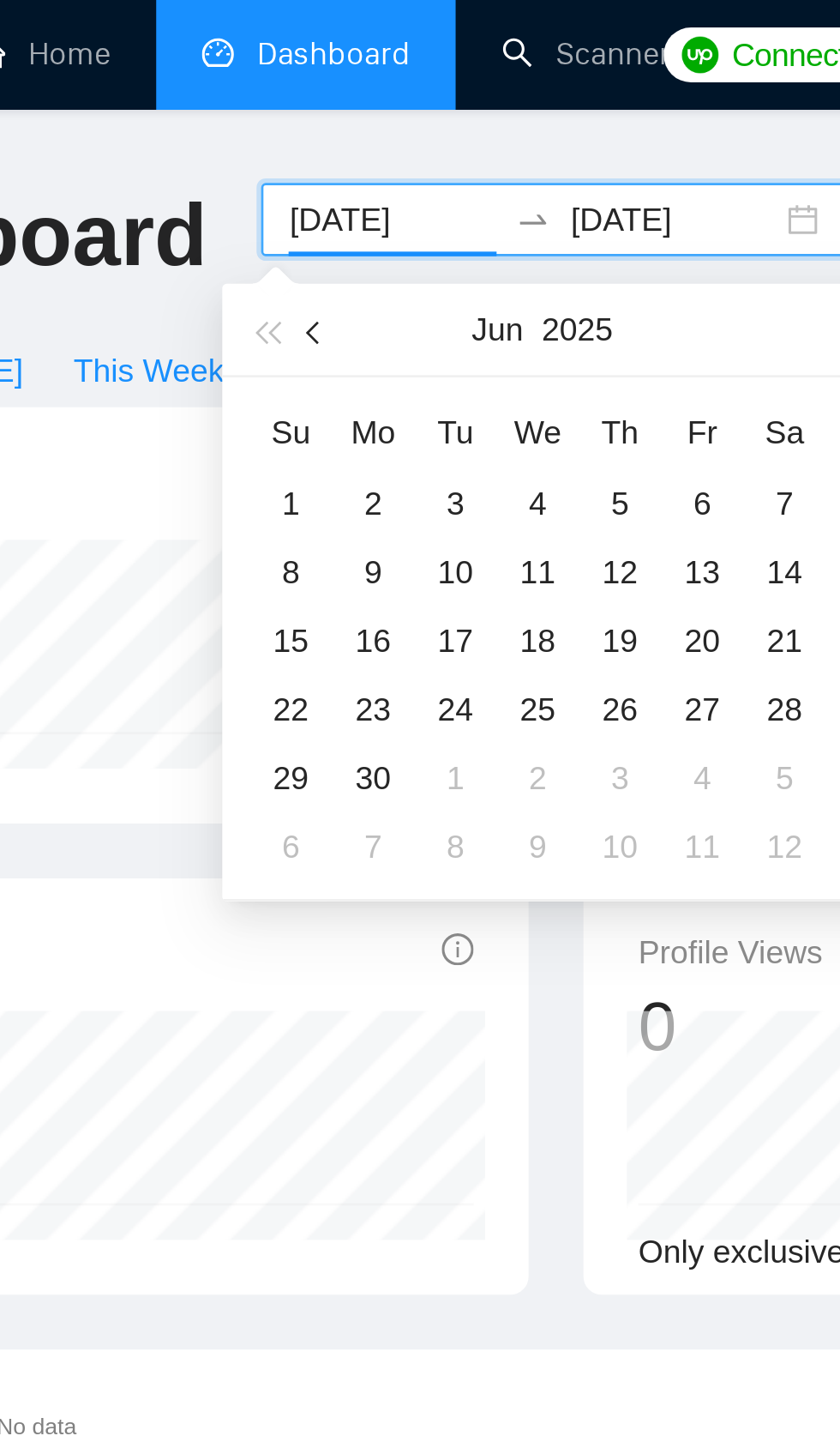
click at [334, 133] on button "button" at bounding box center [330, 124] width 19 height 34
click at [331, 130] on button "button" at bounding box center [330, 124] width 19 height 34
click at [332, 132] on button "button" at bounding box center [330, 124] width 19 height 34
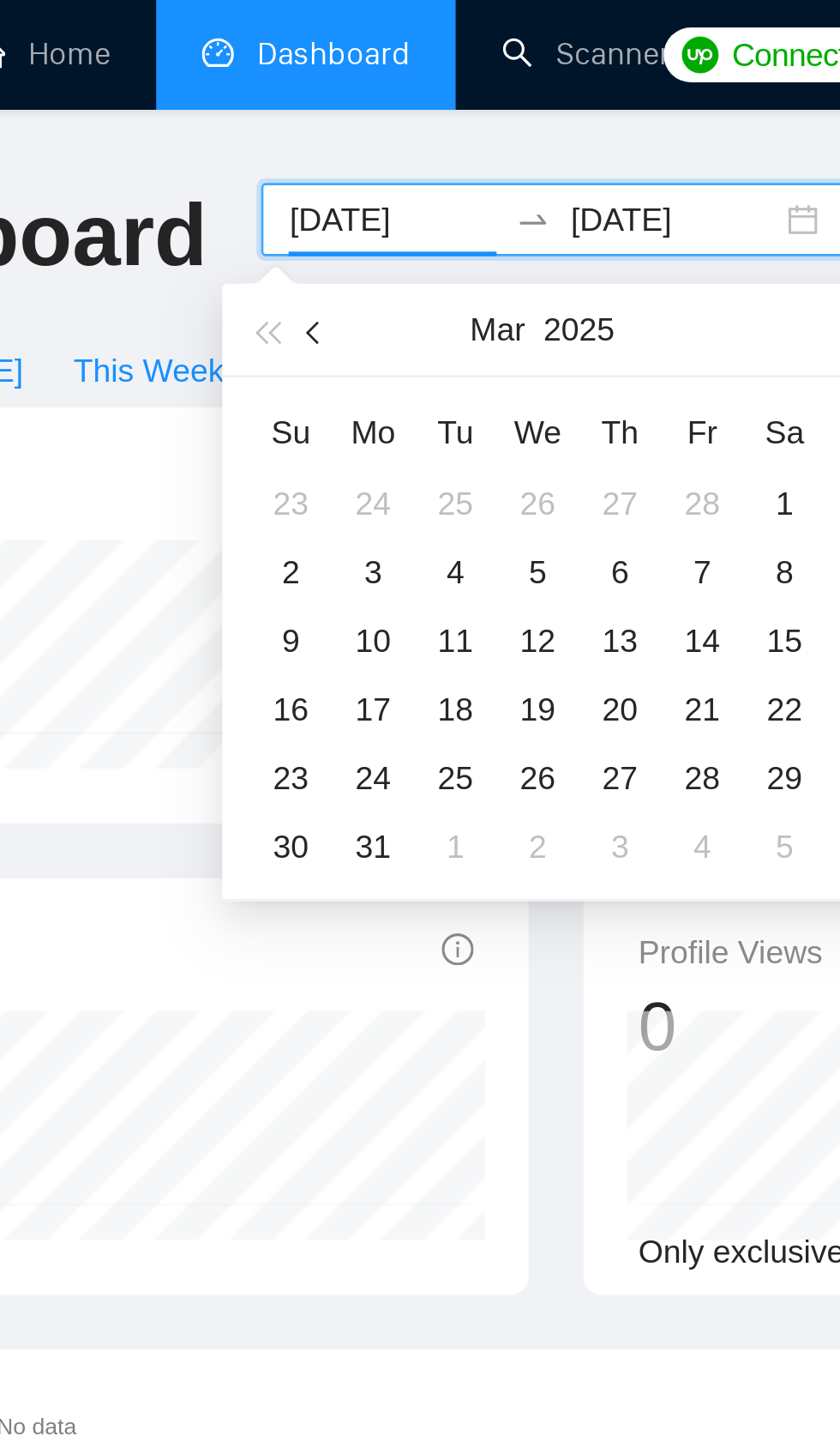
click at [333, 133] on button "button" at bounding box center [330, 124] width 19 height 34
click at [331, 133] on button "button" at bounding box center [330, 124] width 19 height 34
click at [331, 134] on button "button" at bounding box center [330, 124] width 19 height 34
click at [331, 133] on button "button" at bounding box center [330, 124] width 19 height 34
click at [330, 134] on button "button" at bounding box center [330, 124] width 19 height 34
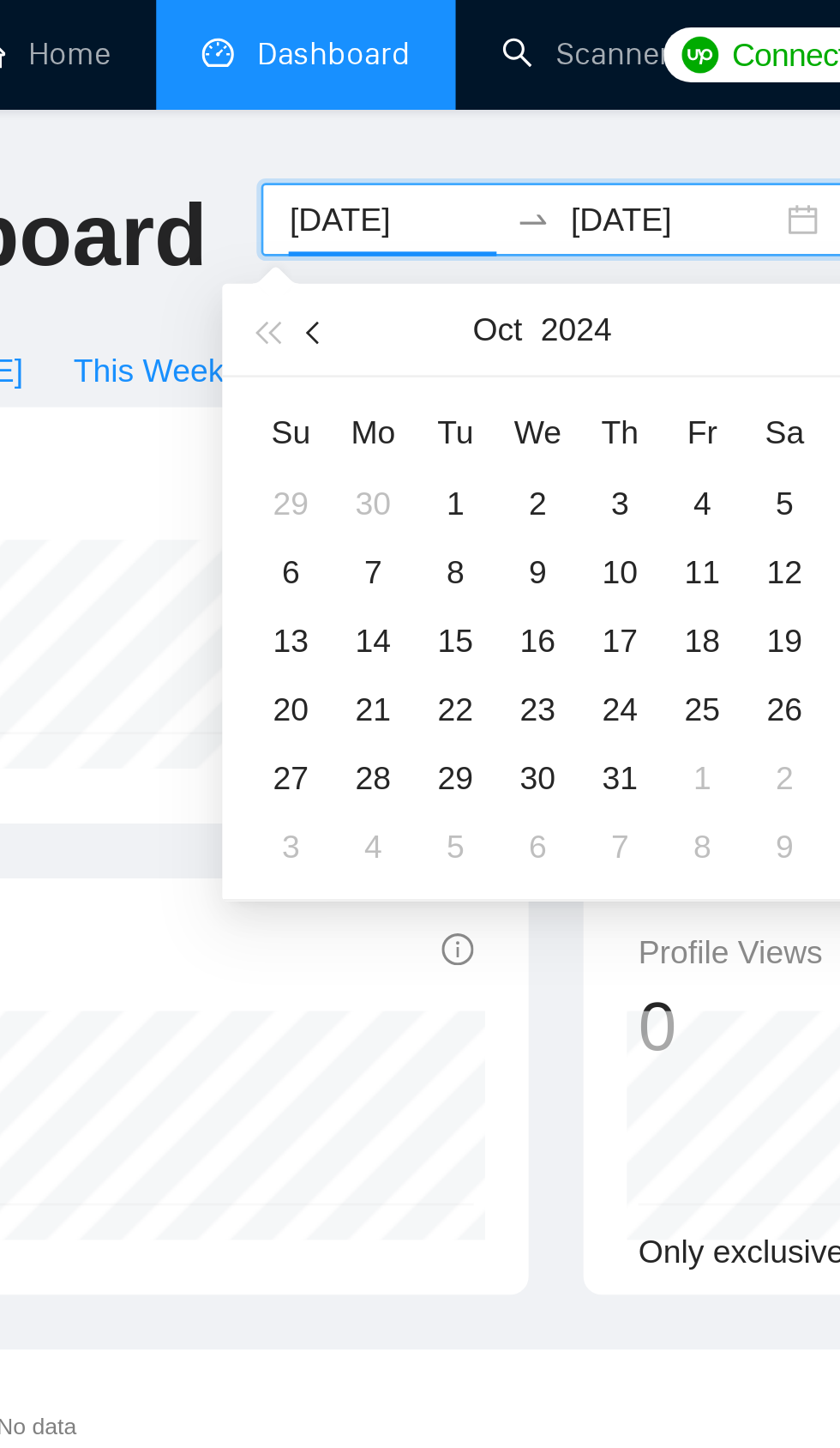
click at [331, 137] on button "button" at bounding box center [330, 124] width 19 height 34
click at [330, 135] on button "button" at bounding box center [330, 124] width 19 height 34
click at [331, 131] on button "button" at bounding box center [330, 124] width 19 height 34
click at [331, 123] on span "button" at bounding box center [330, 124] width 9 height 9
click at [330, 124] on span "button" at bounding box center [330, 124] width 9 height 9
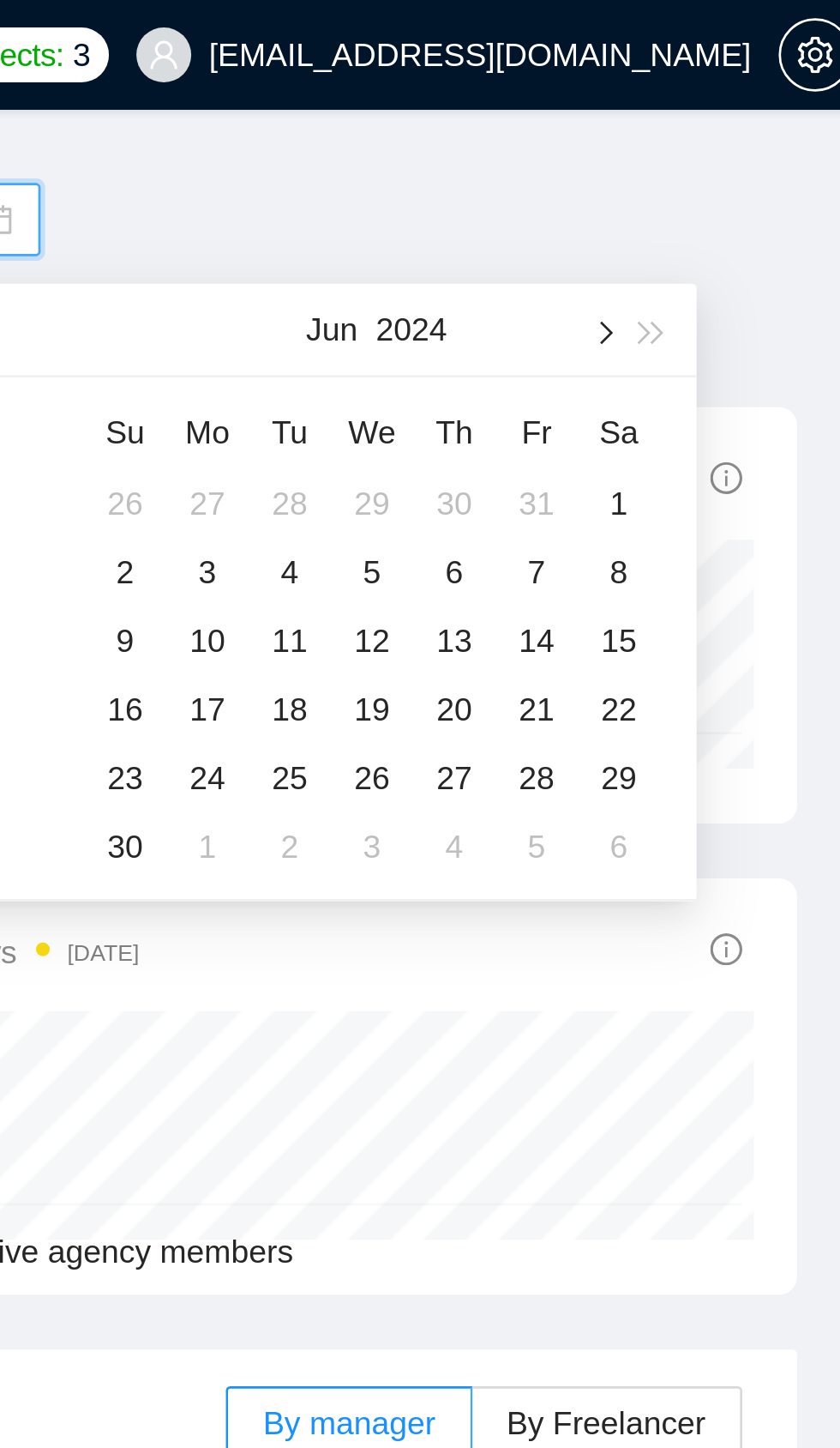
click at [739, 124] on span "button" at bounding box center [739, 124] width 9 height 9
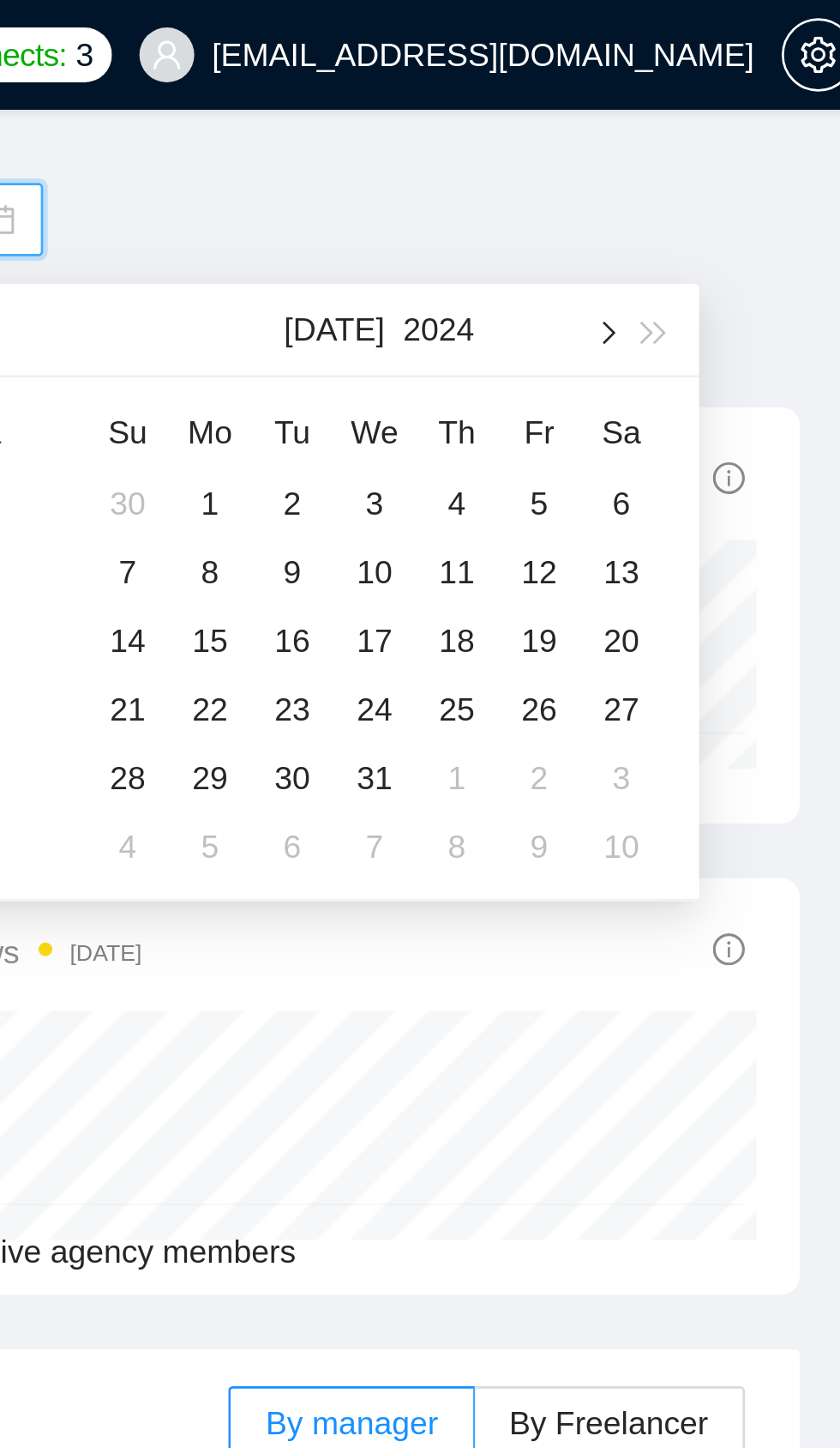
click at [739, 124] on span "button" at bounding box center [739, 124] width 9 height 9
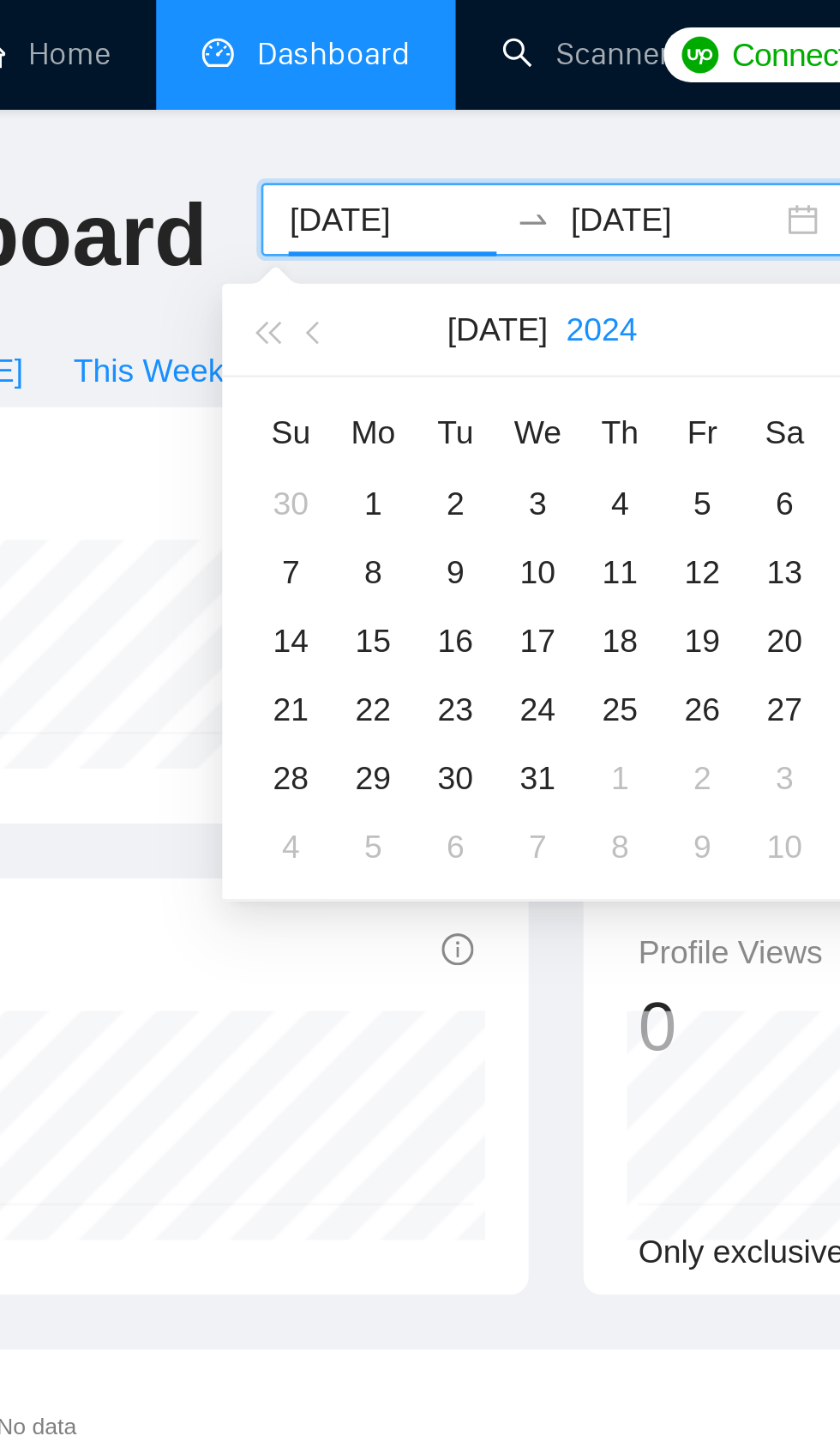
click at [437, 123] on button "2024" at bounding box center [437, 124] width 27 height 34
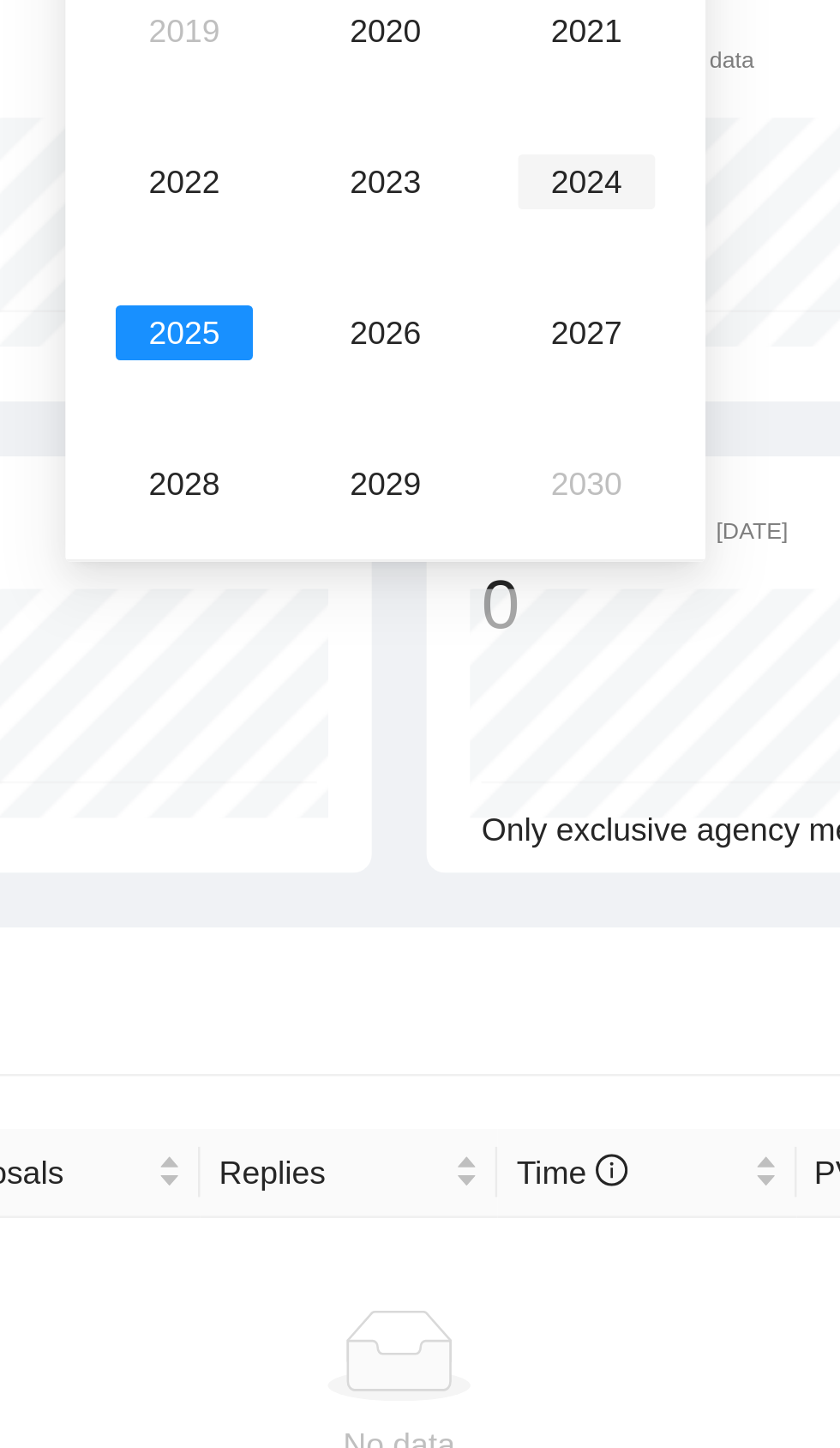
click at [499, 232] on div "2024" at bounding box center [490, 227] width 51 height 21
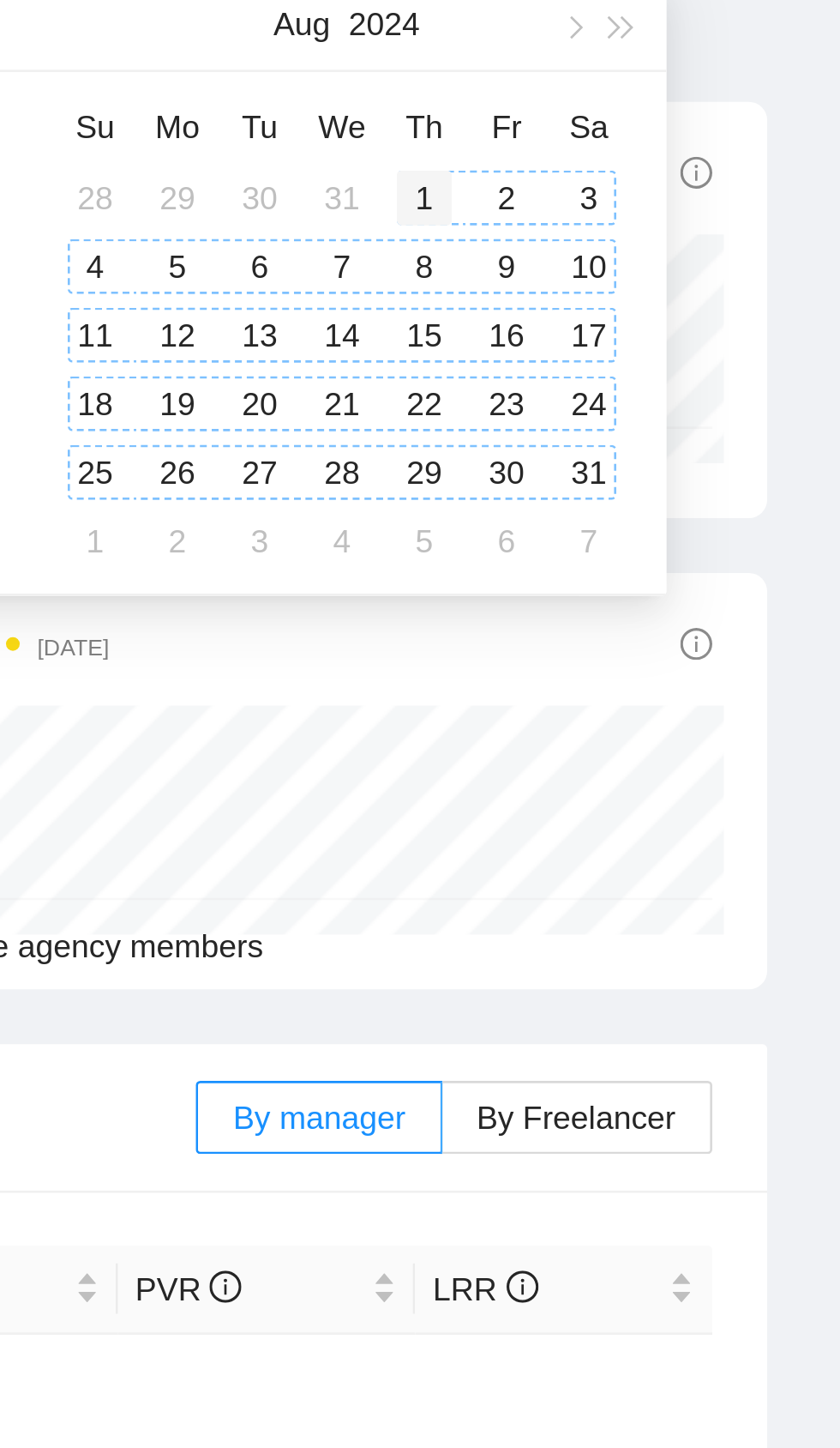
click at [681, 186] on div "1" at bounding box center [685, 189] width 21 height 21
type input "2024-08-01"
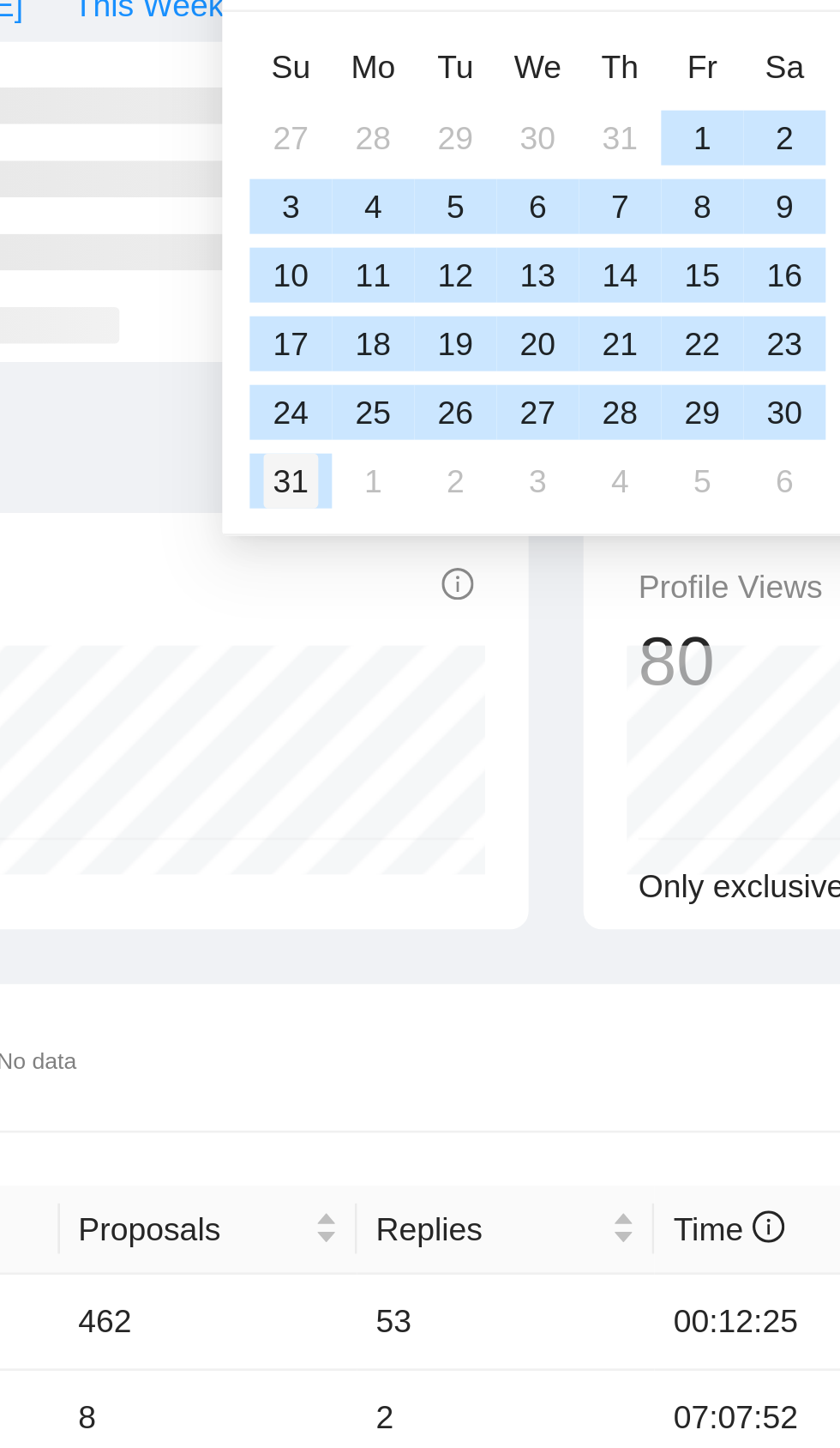
click at [319, 325] on div "31" at bounding box center [321, 317] width 21 height 21
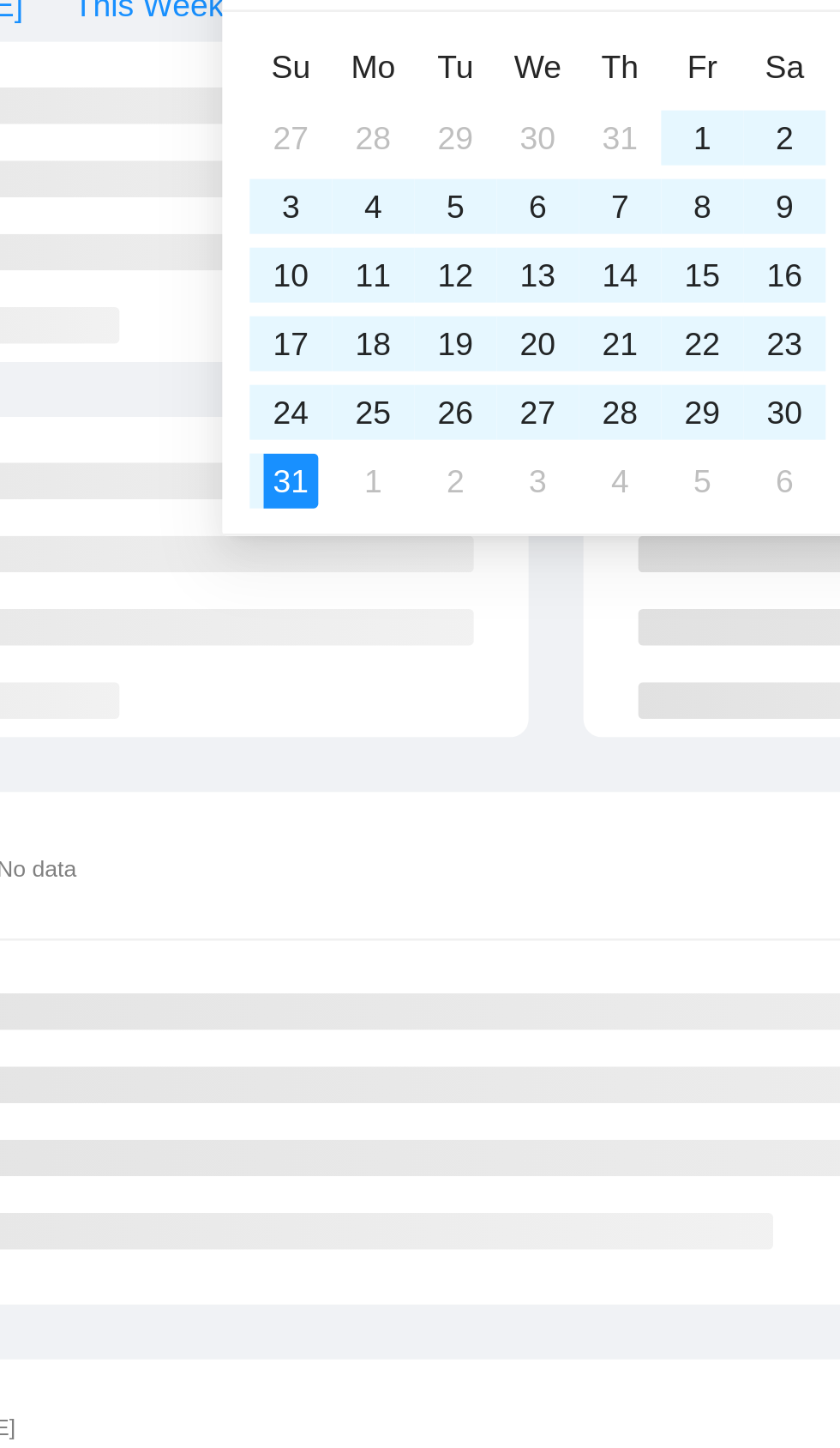
type input "2025-08-31"
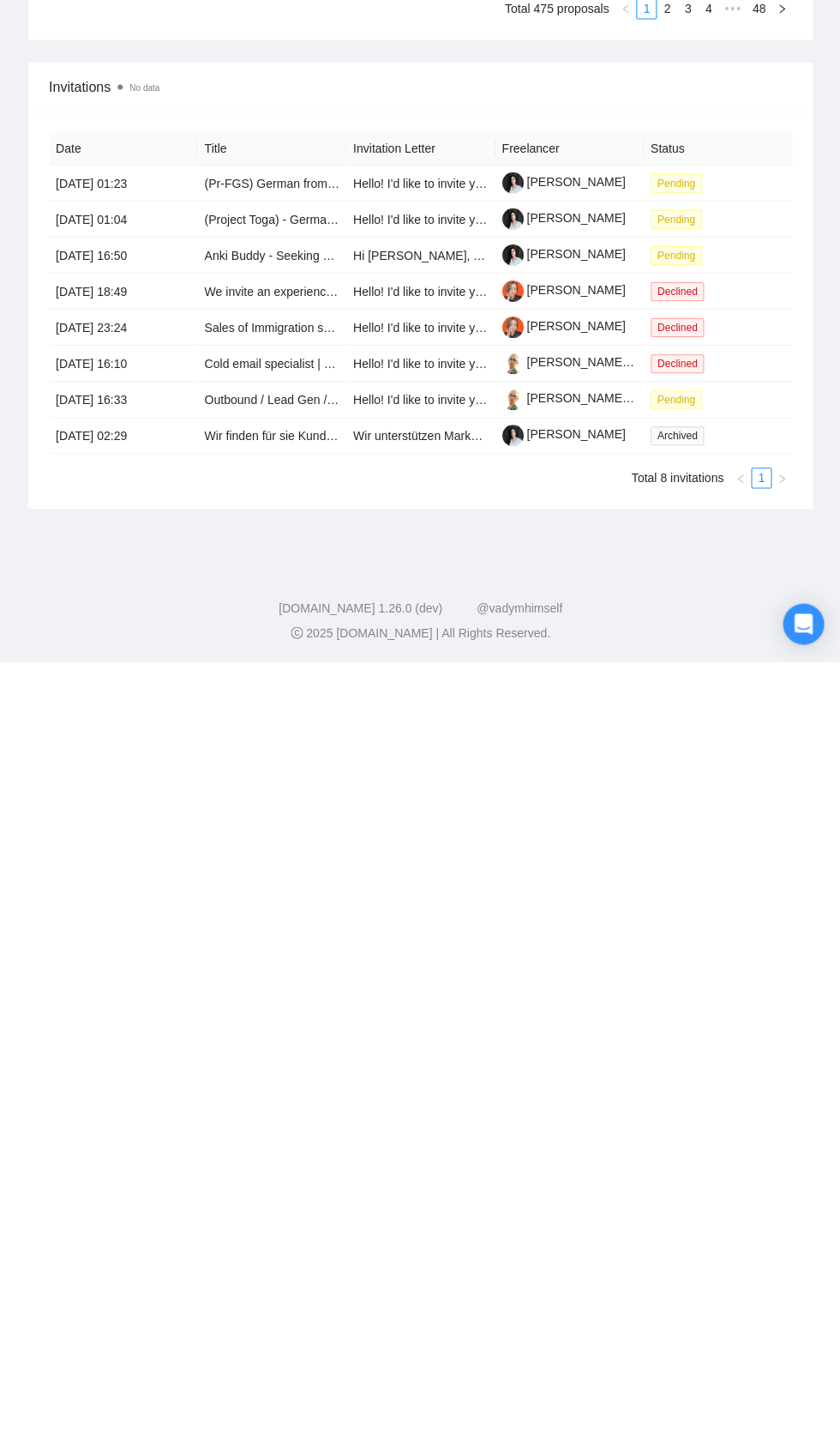
scroll to position [909, 0]
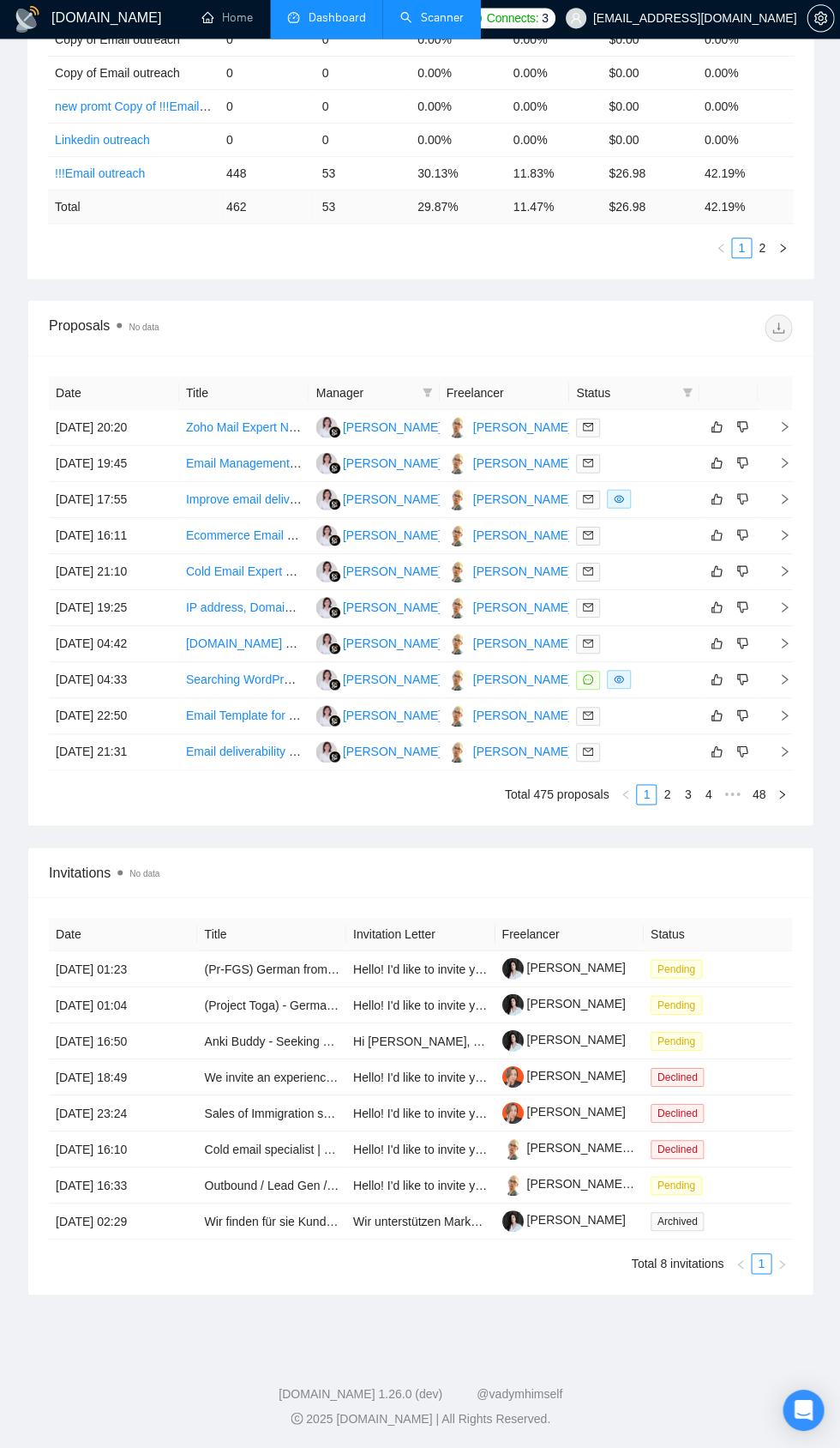
click at [444, 20] on link "Scanner" at bounding box center [431, 20] width 64 height 14
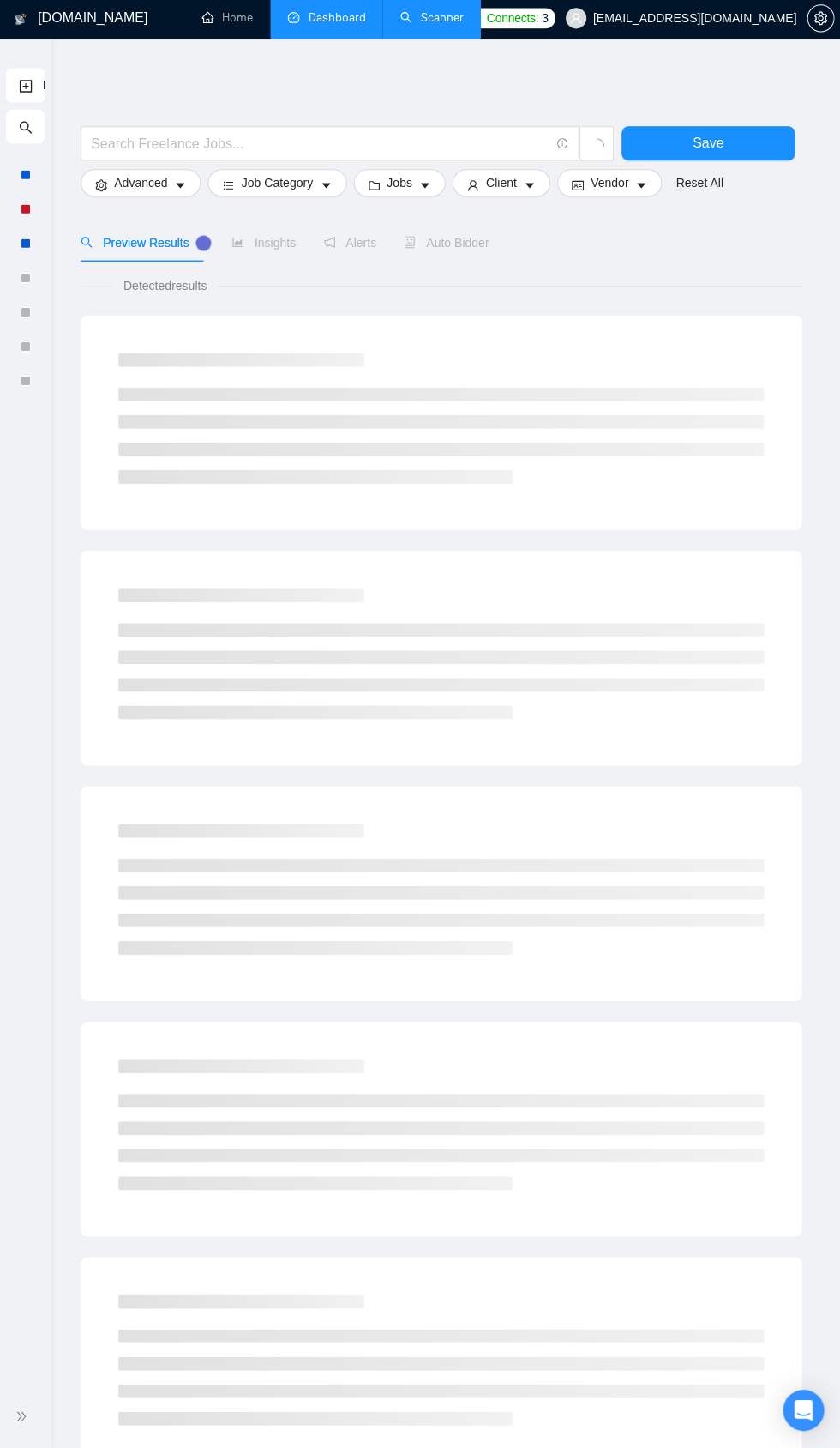
click at [48, 84] on ul "New Scanner" at bounding box center [26, 232] width 51 height 332
click at [25, 89] on link "New Scanner" at bounding box center [26, 88] width 13 height 35
click at [25, 176] on div at bounding box center [26, 176] width 10 height 10
click at [25, 211] on div at bounding box center [26, 211] width 10 height 10
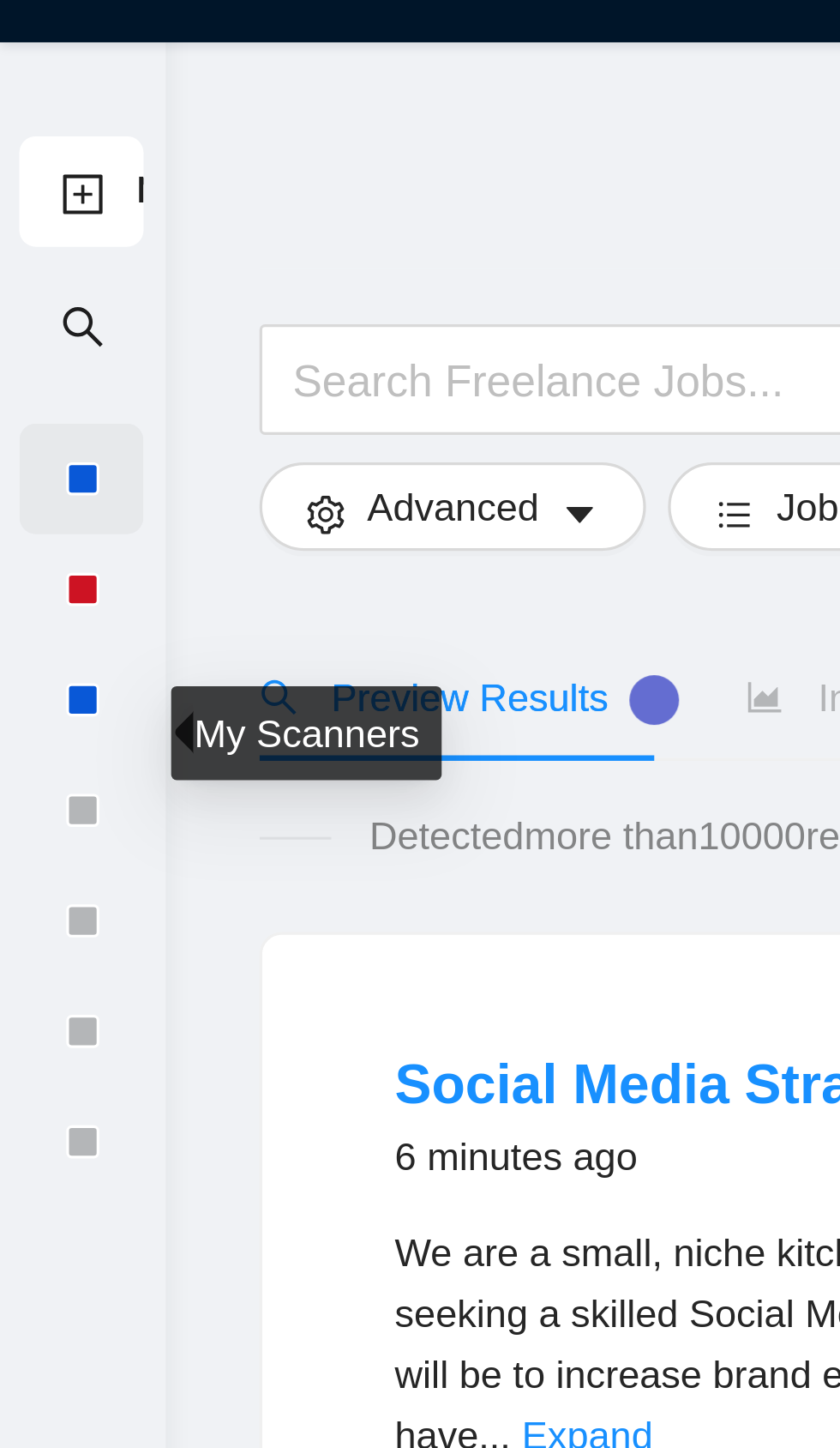
click at [29, 176] on div at bounding box center [26, 176] width 10 height 10
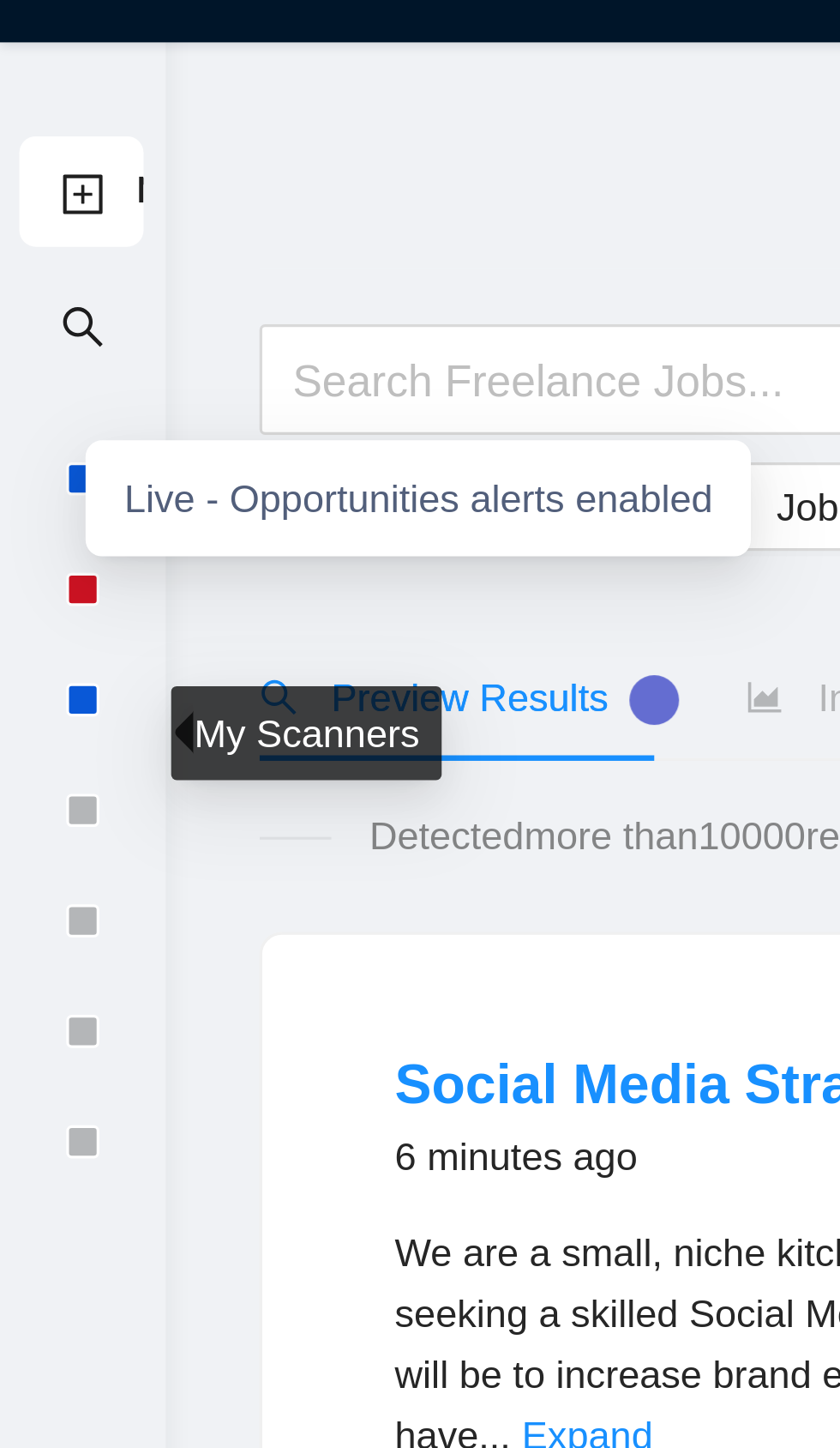
click at [140, 188] on div "Live - Opportunities alerts enabled" at bounding box center [130, 183] width 207 height 36
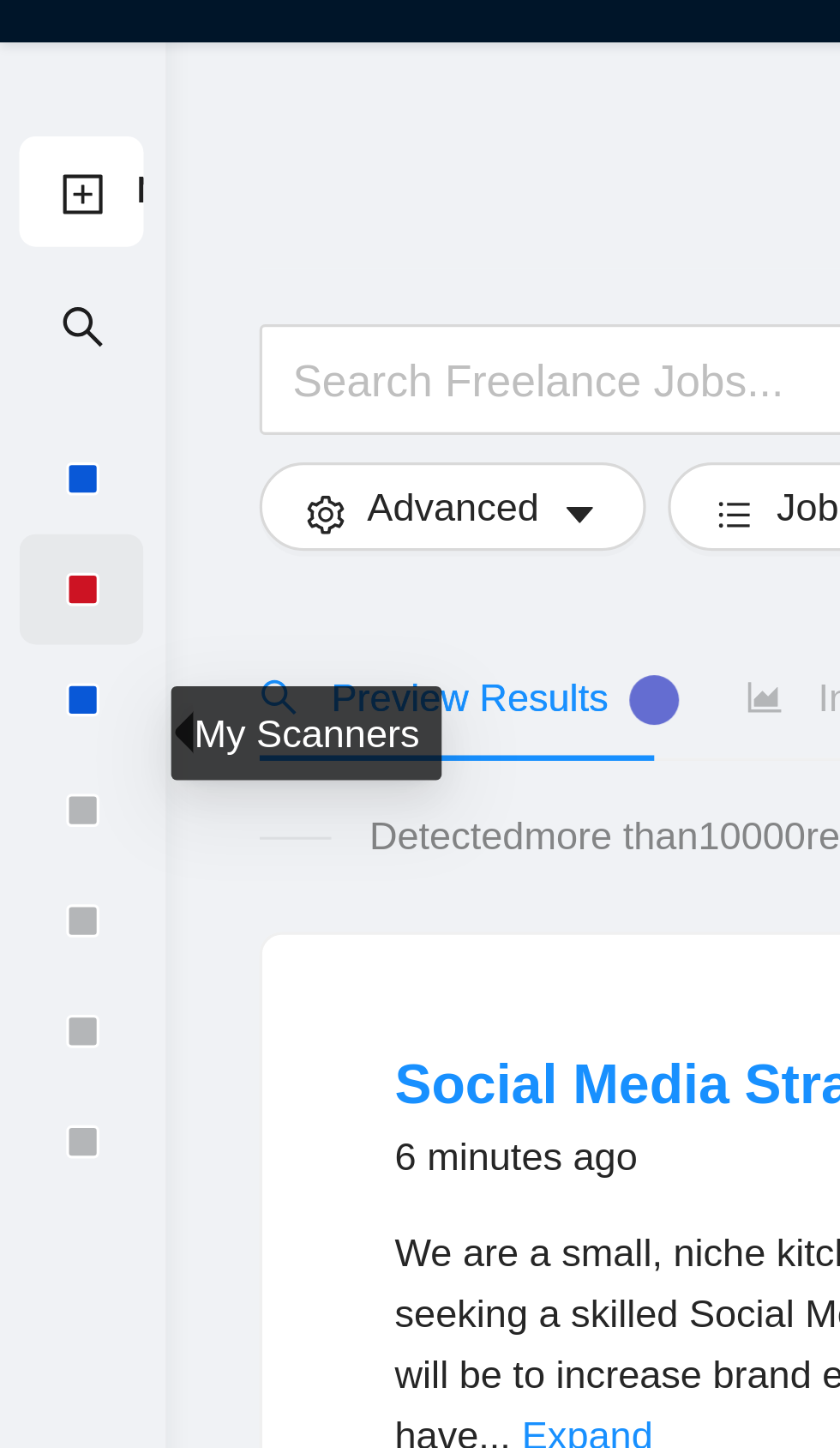
click at [36, 214] on div at bounding box center [25, 211] width 39 height 34
click at [24, 248] on div at bounding box center [26, 245] width 10 height 10
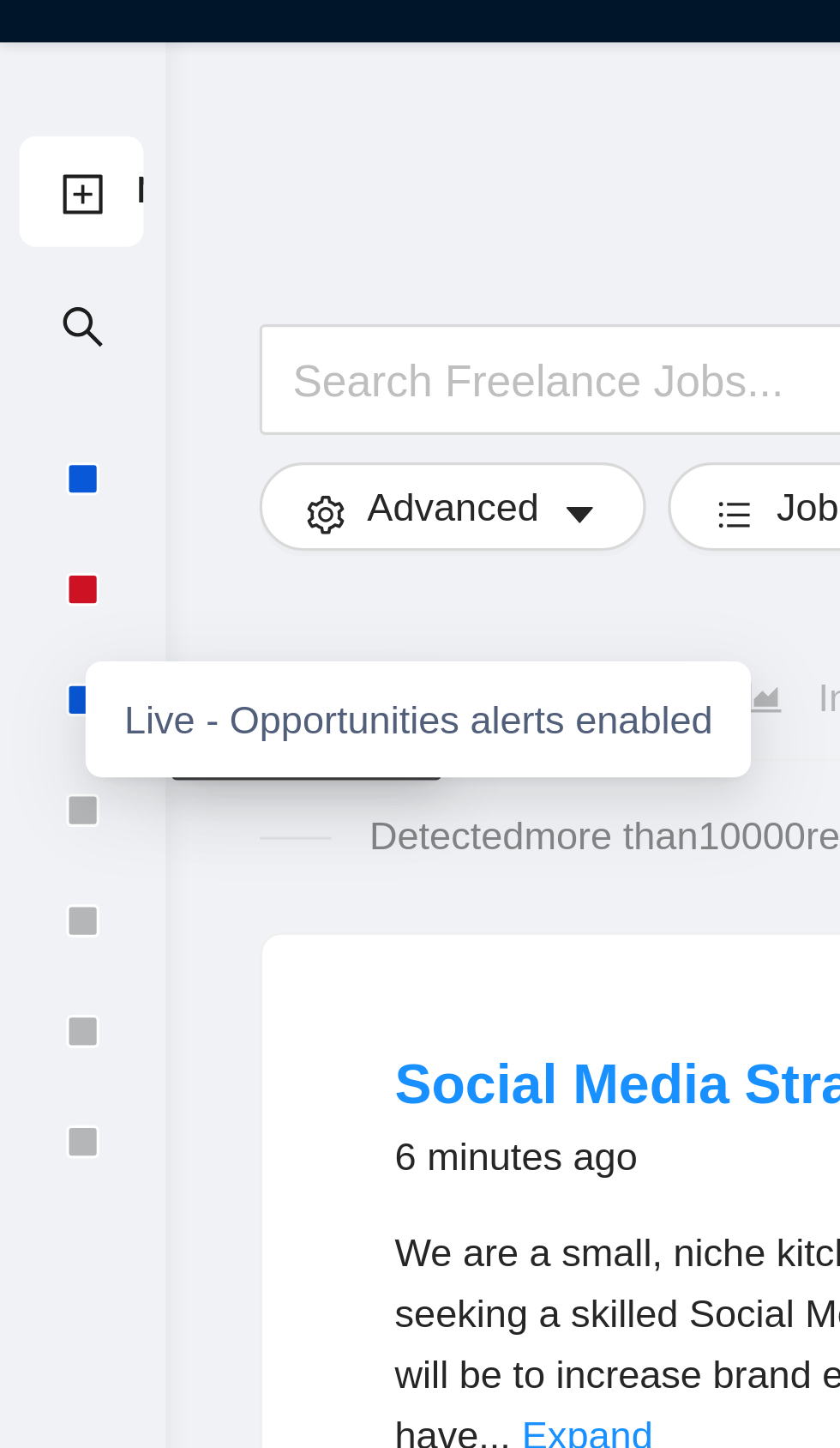
click at [25, 85] on link "New Scanner" at bounding box center [26, 88] width 13 height 35
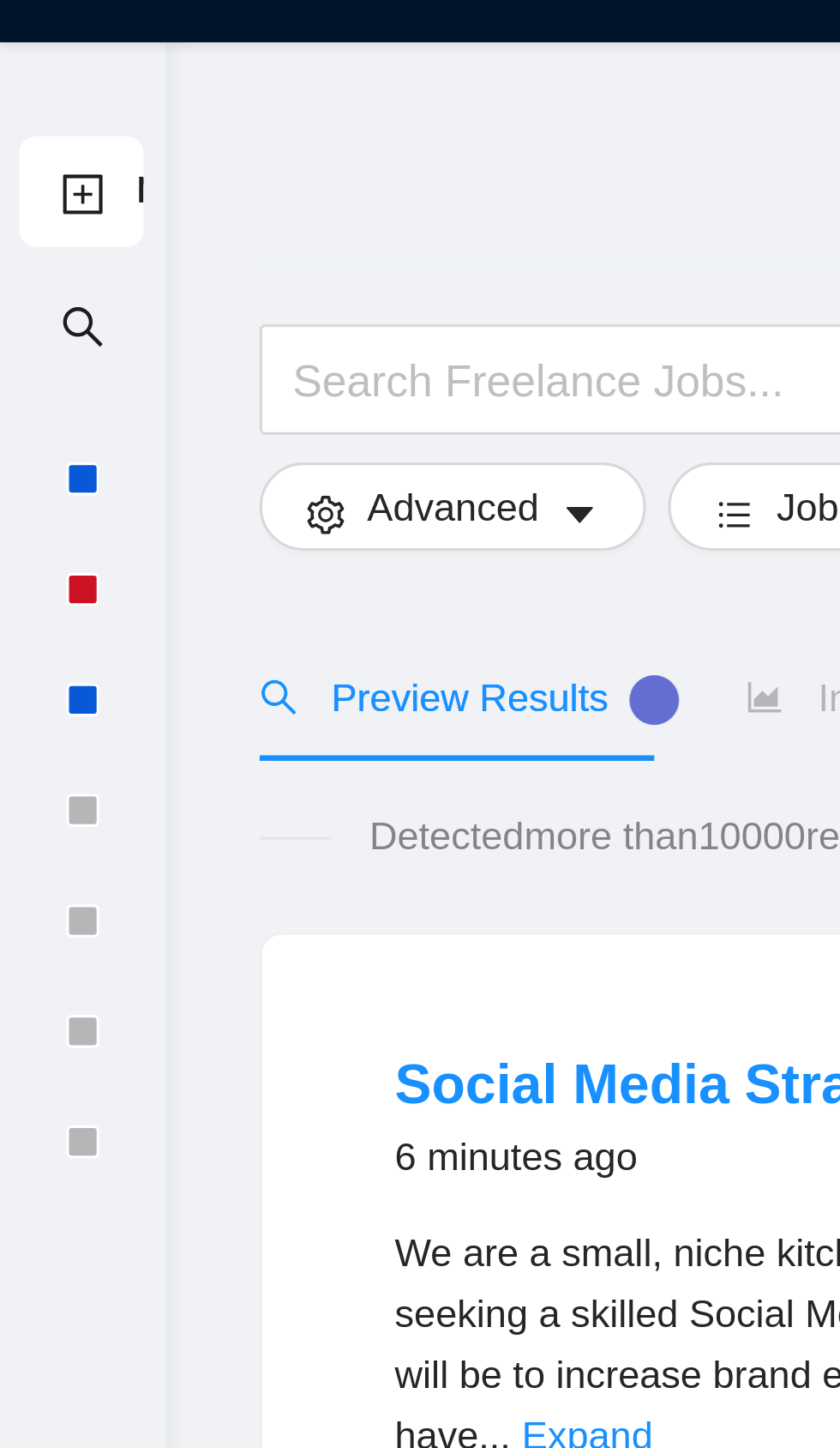
click at [32, 86] on link "New Scanner" at bounding box center [26, 88] width 13 height 35
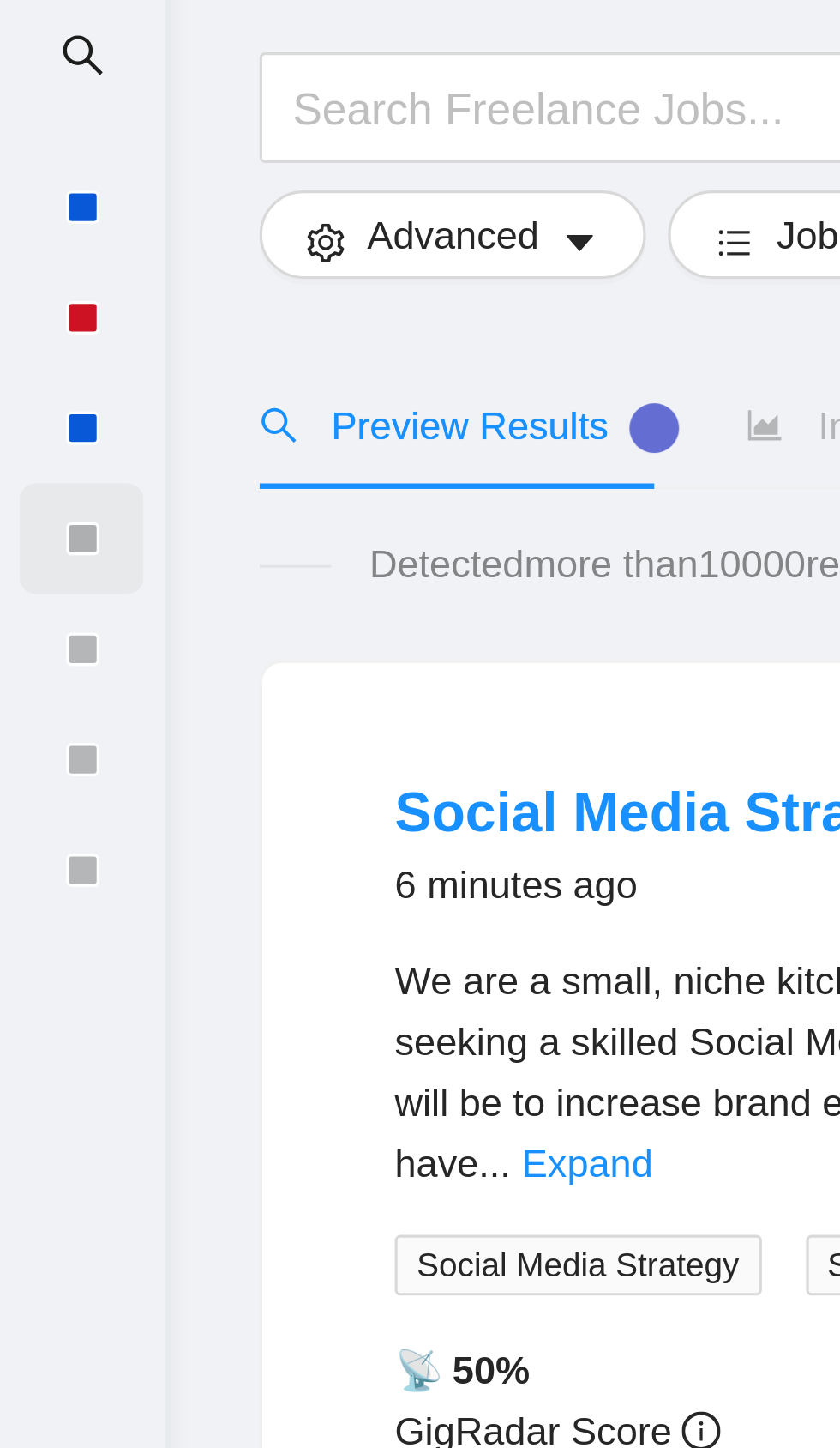
click at [25, 271] on div at bounding box center [25, 280] width 39 height 34
